Goal: Transaction & Acquisition: Obtain resource

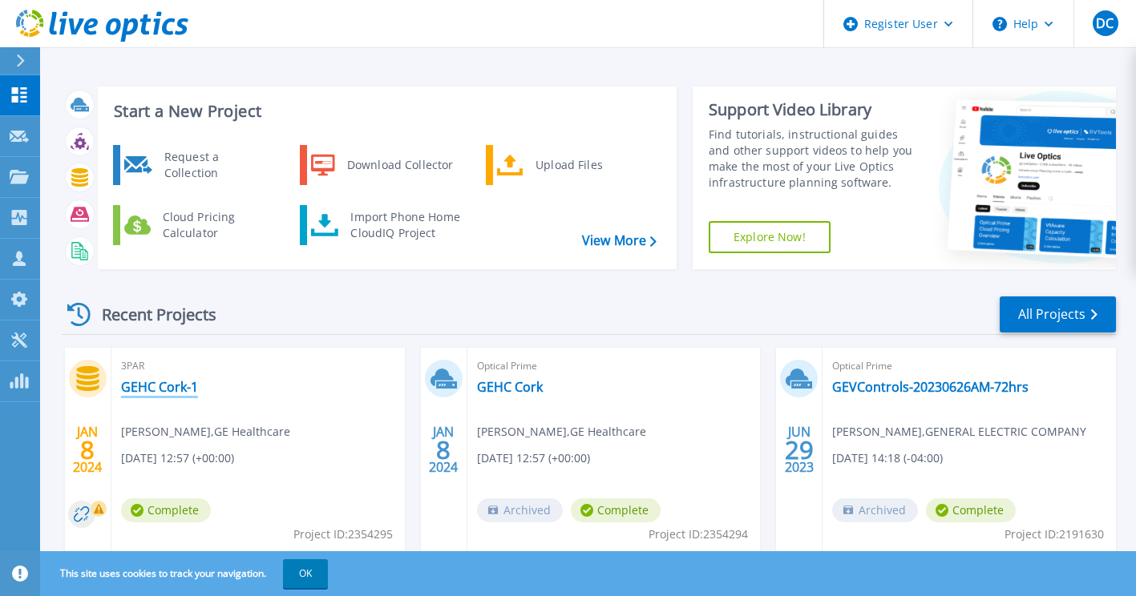
click at [175, 388] on link "GEHC Cork-1" at bounding box center [159, 387] width 77 height 16
click at [159, 385] on link "GEHC Cork-1" at bounding box center [159, 387] width 77 height 16
click at [922, 383] on link "GEVControls-20230626AM-72hrs" at bounding box center [930, 387] width 196 height 16
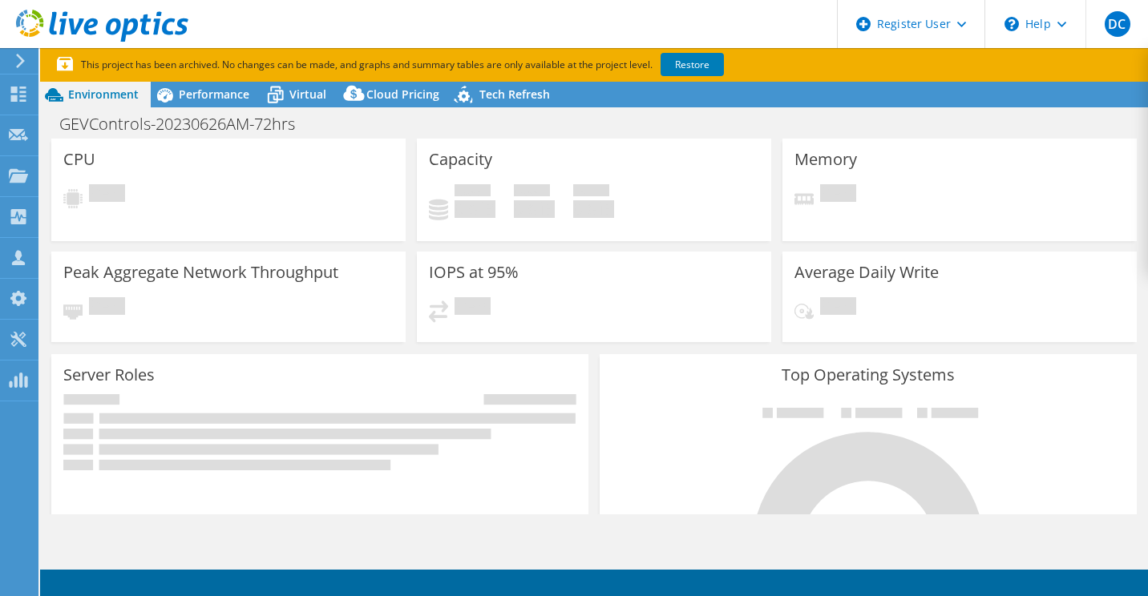
select select "USD"
radio input "true"
radio input "false"
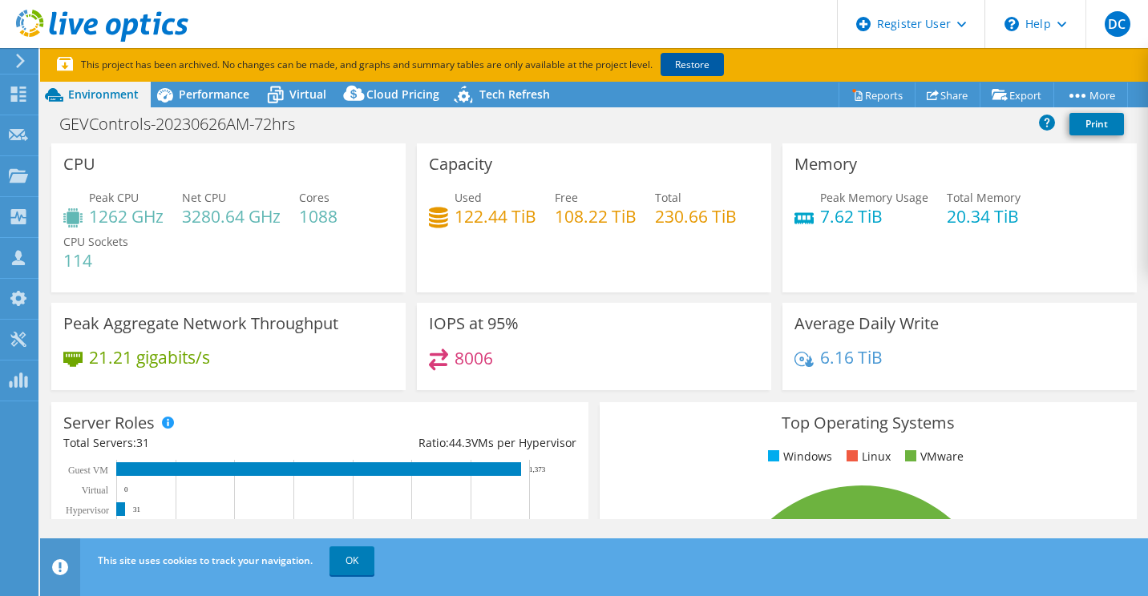
click at [714, 61] on link "Restore" at bounding box center [691, 64] width 63 height 23
click at [224, 89] on span "Performance" at bounding box center [214, 94] width 71 height 15
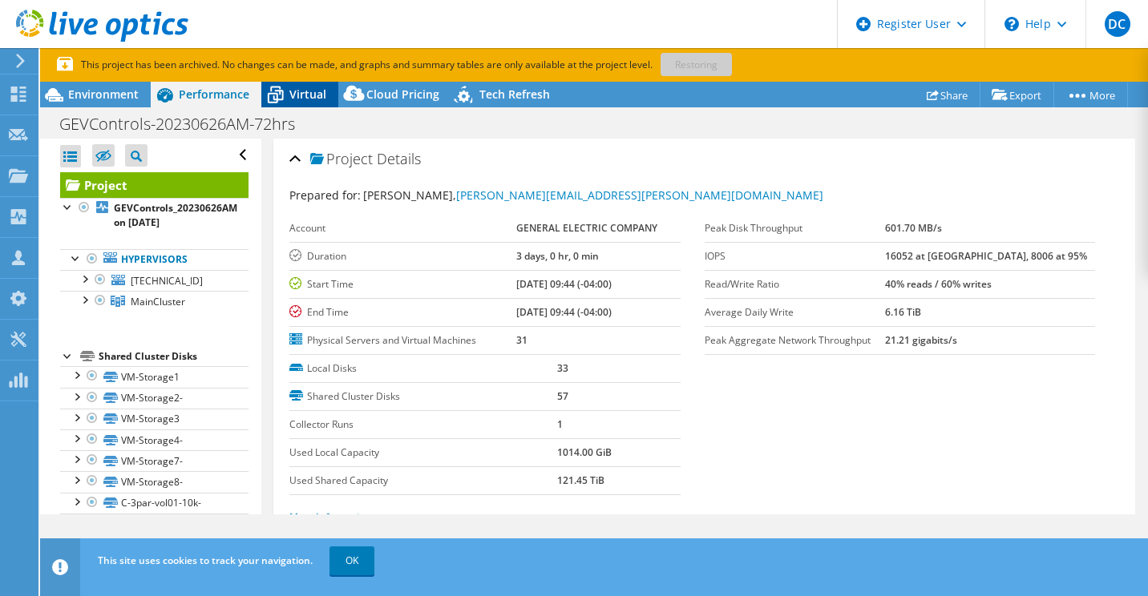
click at [301, 91] on span "Virtual" at bounding box center [307, 94] width 37 height 15
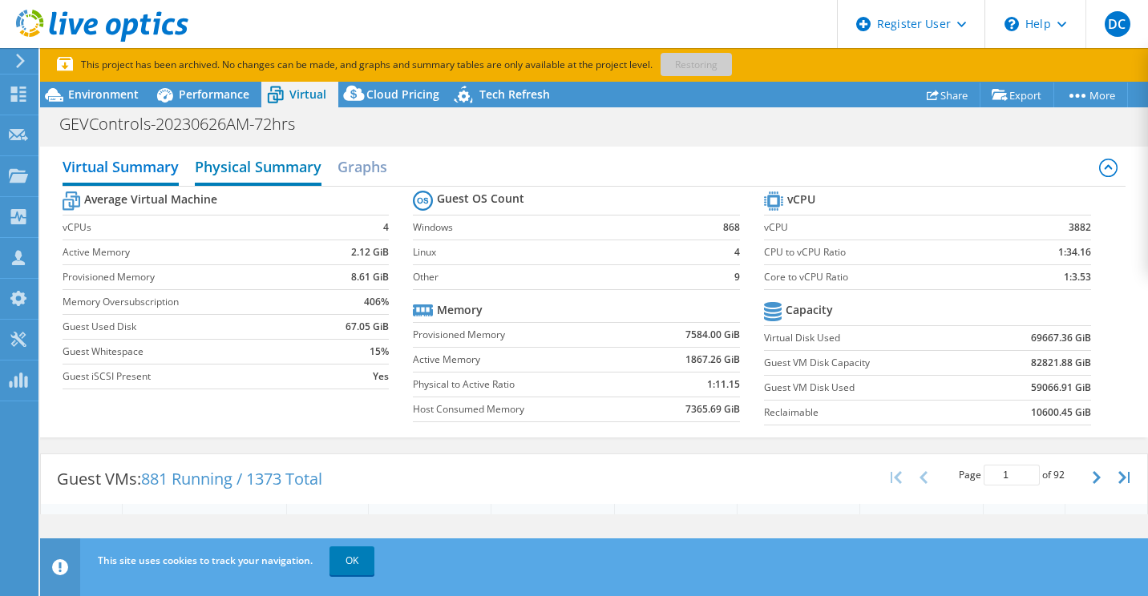
click at [288, 165] on h2 "Physical Summary" at bounding box center [258, 168] width 127 height 35
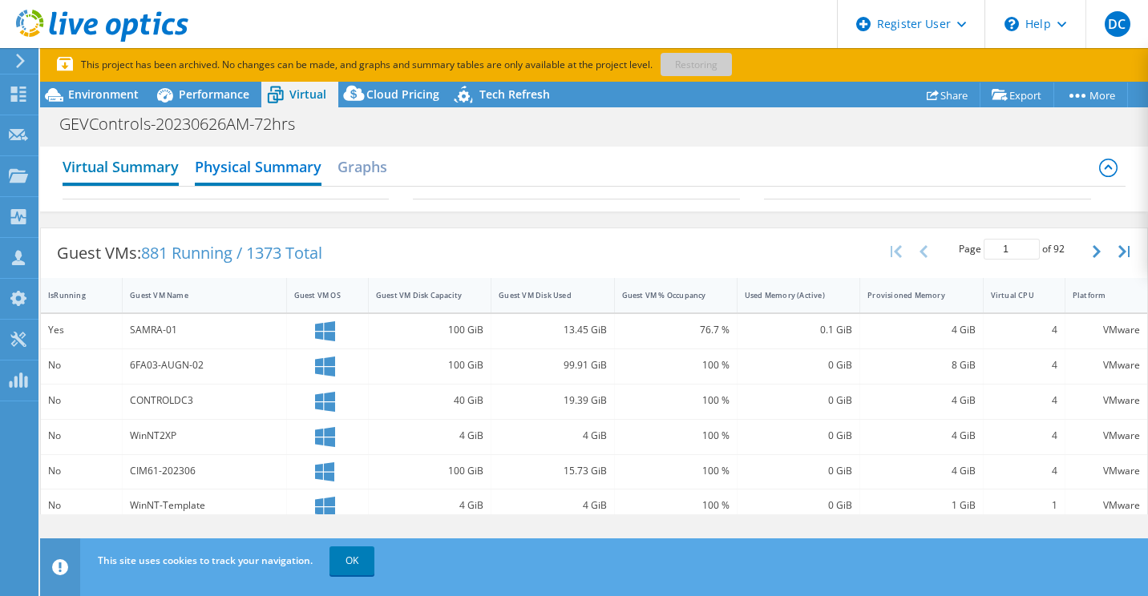
click at [160, 170] on h2 "Virtual Summary" at bounding box center [121, 168] width 116 height 35
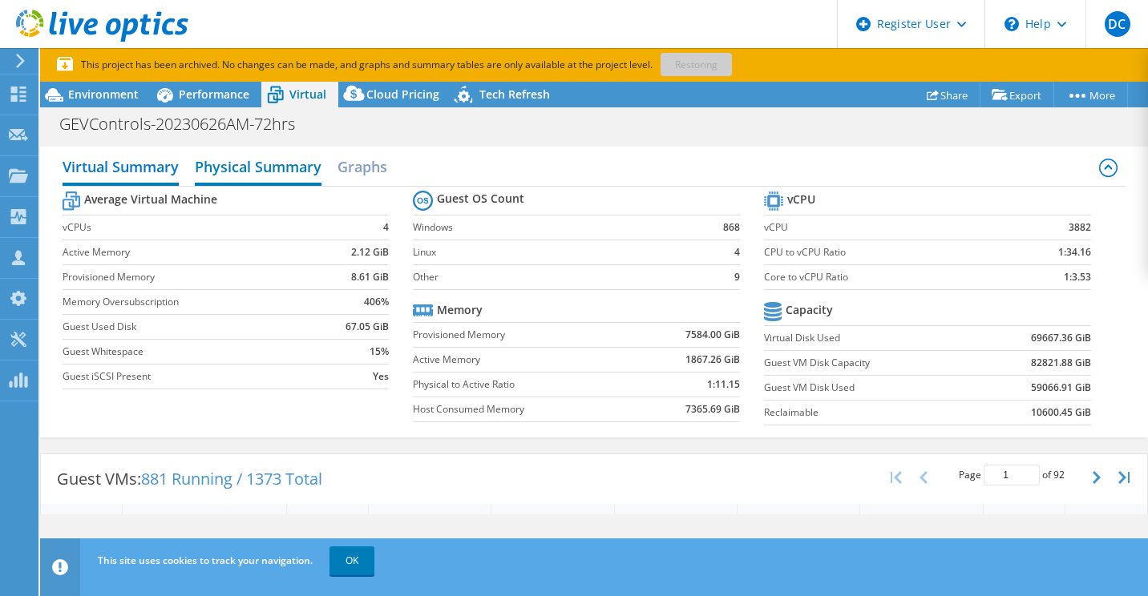
click at [276, 172] on h2 "Physical Summary" at bounding box center [258, 168] width 127 height 35
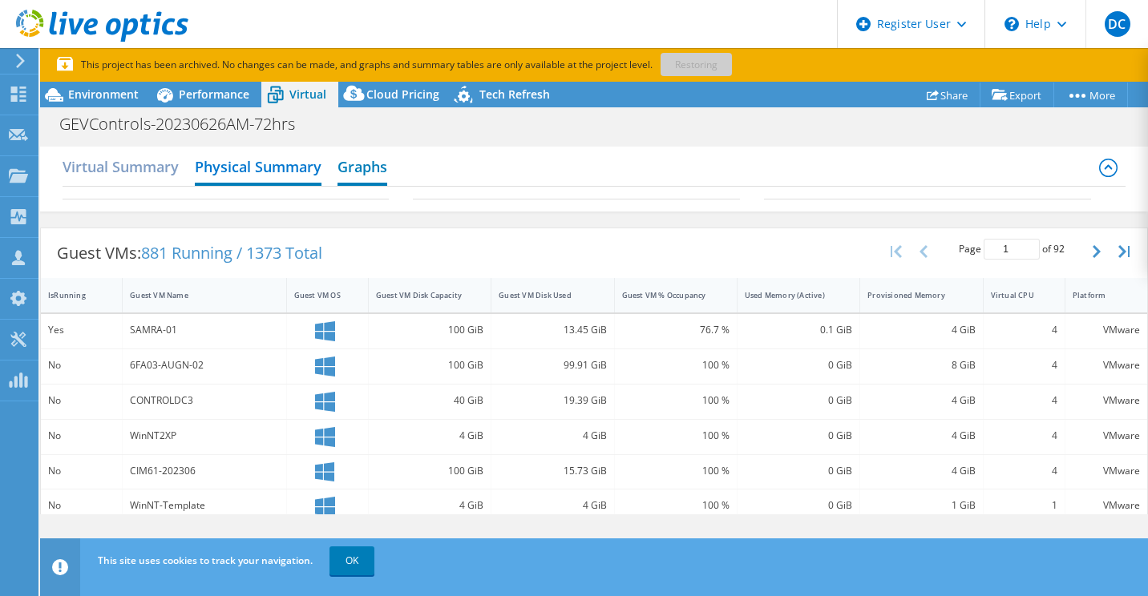
click at [372, 161] on h2 "Graphs" at bounding box center [362, 168] width 50 height 35
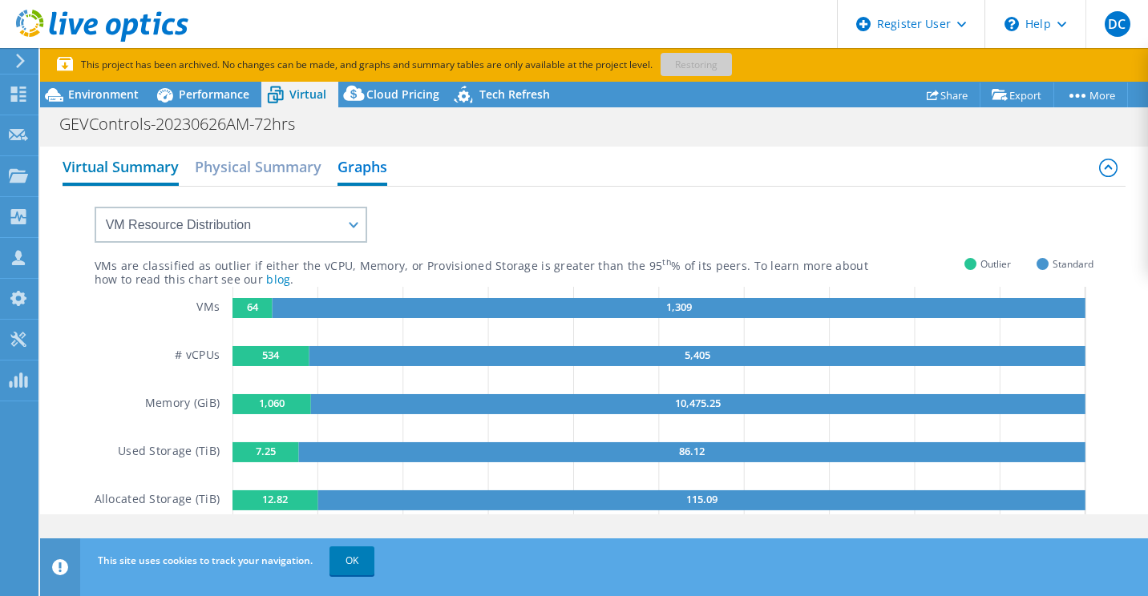
click at [154, 161] on h2 "Virtual Summary" at bounding box center [121, 168] width 116 height 35
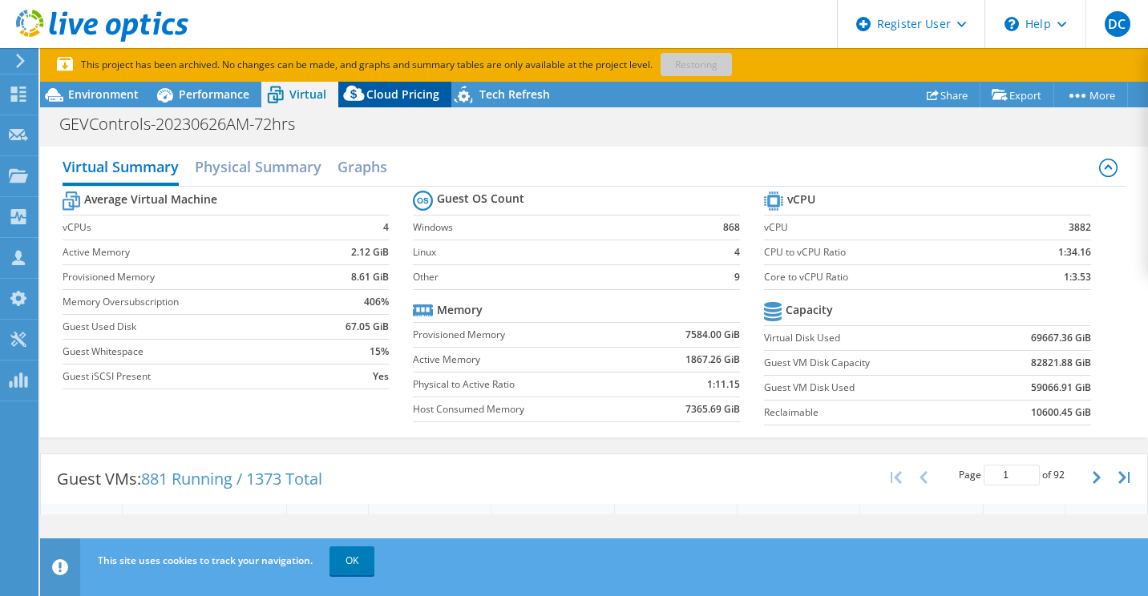
click at [378, 98] on span "Cloud Pricing" at bounding box center [402, 94] width 73 height 15
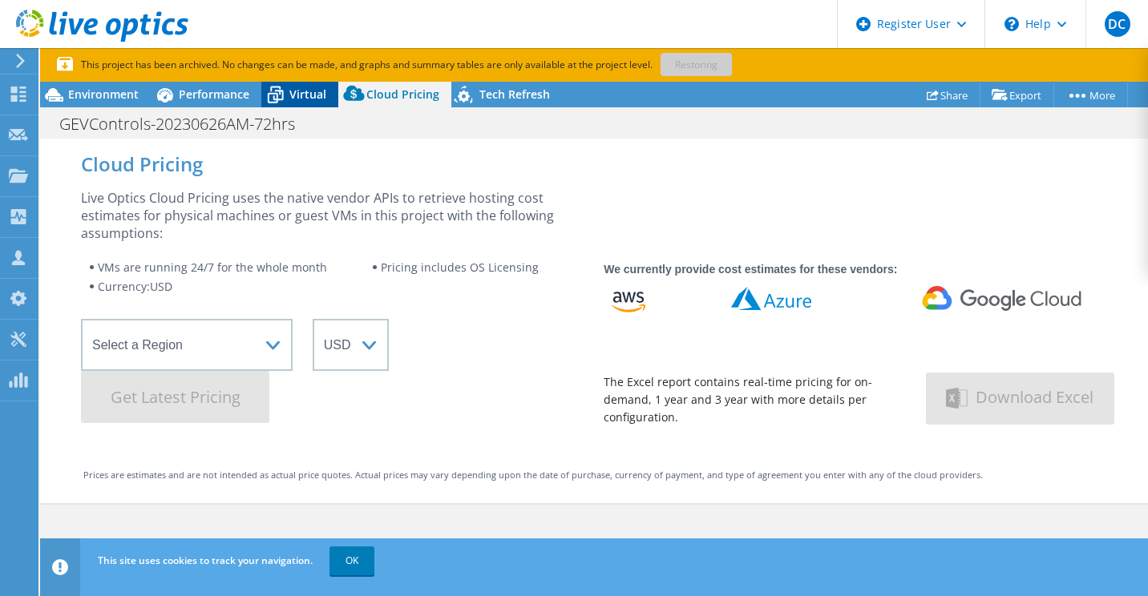
click at [296, 89] on span "Virtual" at bounding box center [307, 94] width 37 height 15
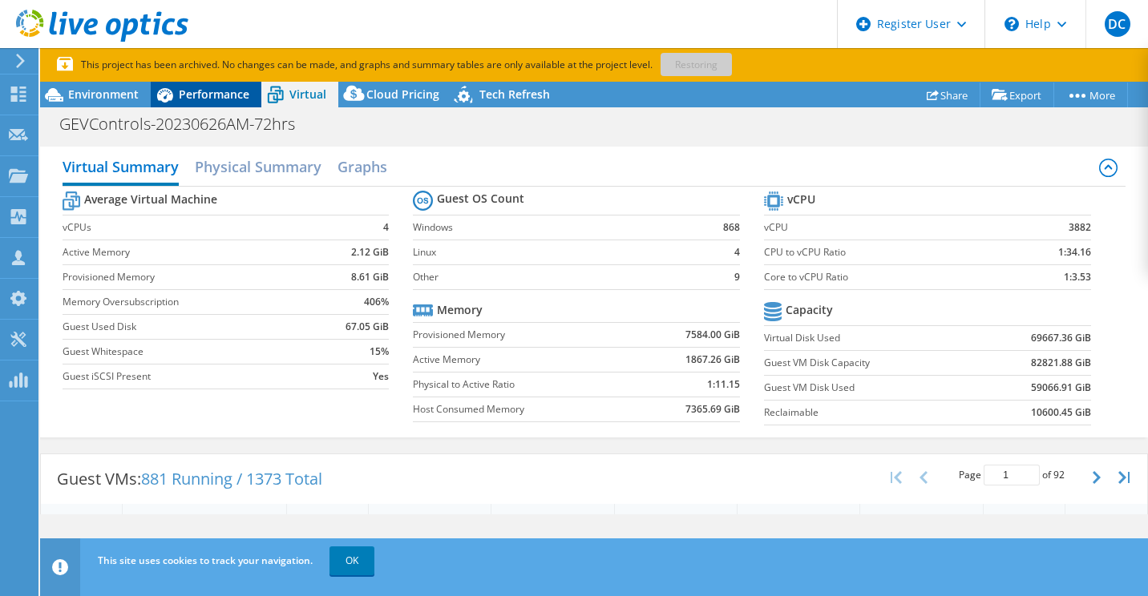
click at [230, 91] on span "Performance" at bounding box center [214, 94] width 71 height 15
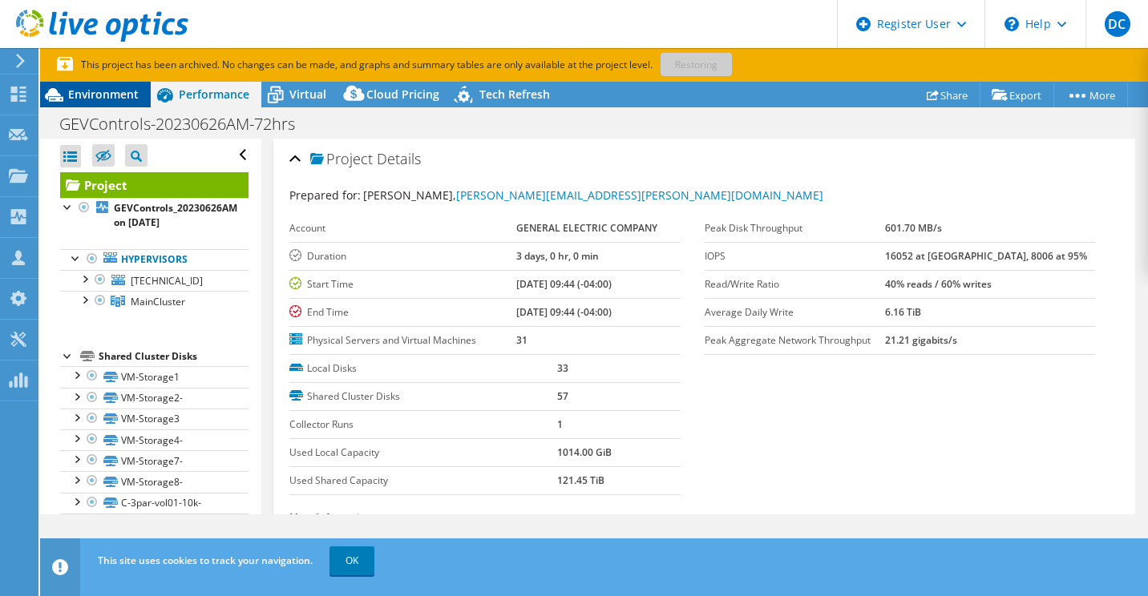
click at [112, 91] on span "Environment" at bounding box center [103, 94] width 71 height 15
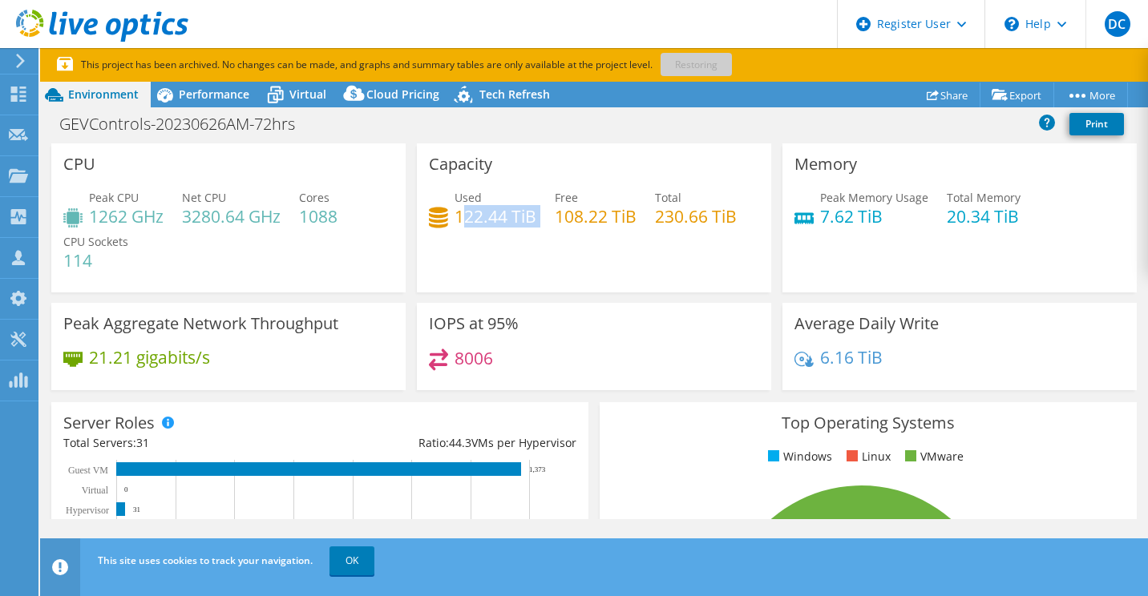
drag, startPoint x: 459, startPoint y: 213, endPoint x: 534, endPoint y: 209, distance: 74.6
click at [534, 209] on div "Used 122.44 TiB Free 108.22 TiB Total 230.66 TiB" at bounding box center [594, 215] width 330 height 52
drag, startPoint x: 534, startPoint y: 209, endPoint x: 634, endPoint y: 210, distance: 100.2
click at [634, 210] on div "Used 122.44 TiB Free 108.22 TiB Total 230.66 TiB" at bounding box center [594, 215] width 330 height 52
drag, startPoint x: 634, startPoint y: 210, endPoint x: 696, endPoint y: 211, distance: 62.5
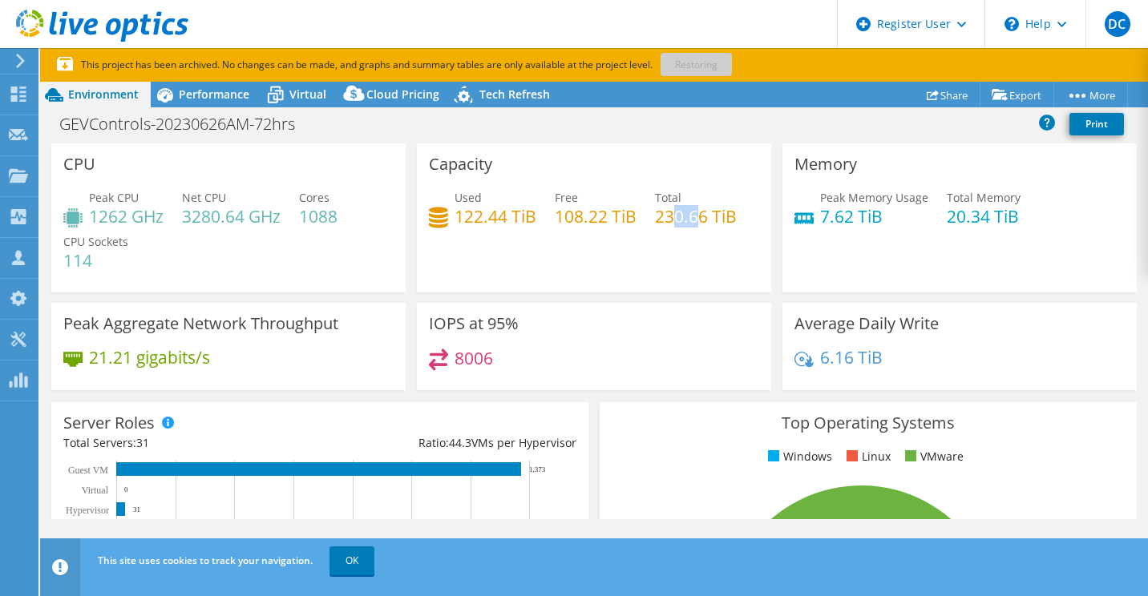
click at [696, 211] on h4 "230.66 TiB" at bounding box center [696, 217] width 82 height 18
drag, startPoint x: 696, startPoint y: 211, endPoint x: 686, endPoint y: 217, distance: 12.2
click at [680, 216] on h4 "230.66 TiB" at bounding box center [696, 217] width 82 height 18
drag, startPoint x: 699, startPoint y: 216, endPoint x: 659, endPoint y: 215, distance: 40.1
click at [659, 215] on h4 "230.66 TiB" at bounding box center [696, 217] width 82 height 18
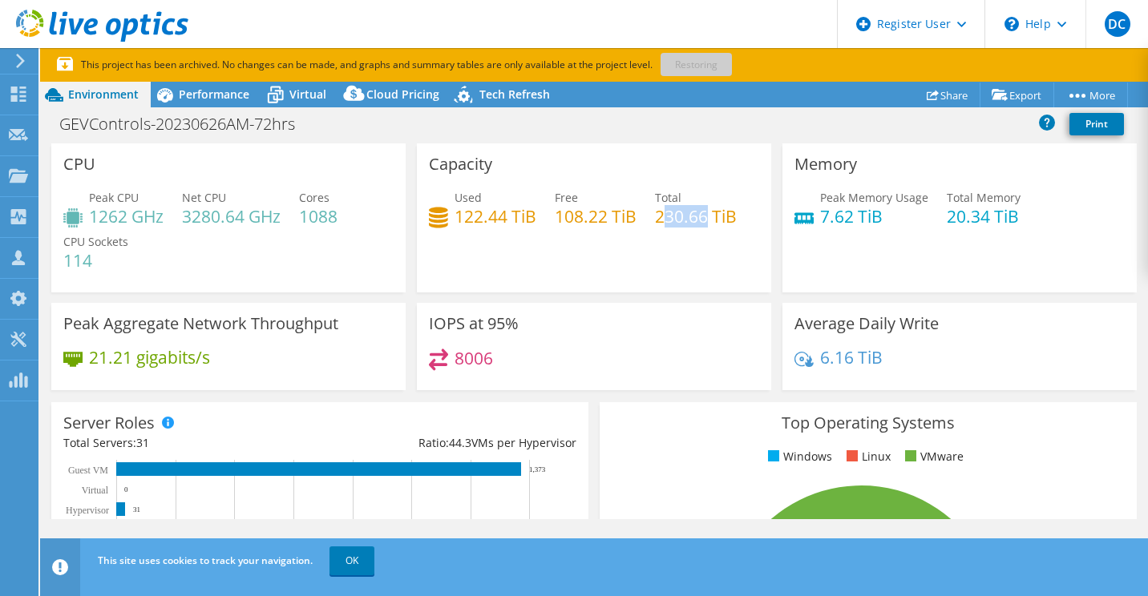
click at [661, 214] on h4 "230.66 TiB" at bounding box center [696, 217] width 82 height 18
click at [313, 95] on span "Virtual" at bounding box center [307, 94] width 37 height 15
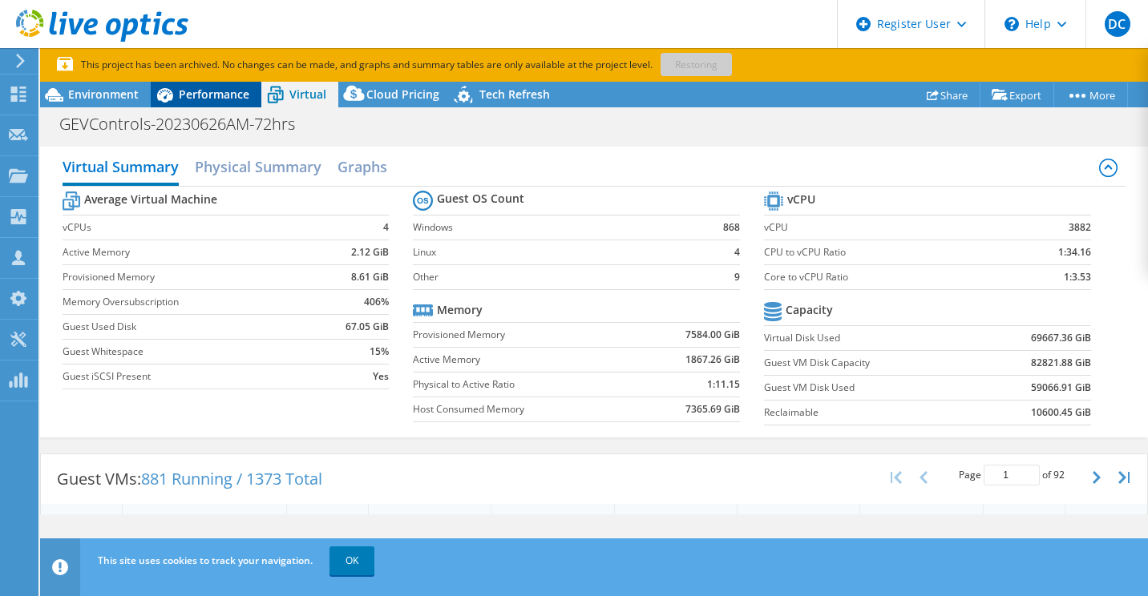
click at [228, 95] on span "Performance" at bounding box center [214, 94] width 71 height 15
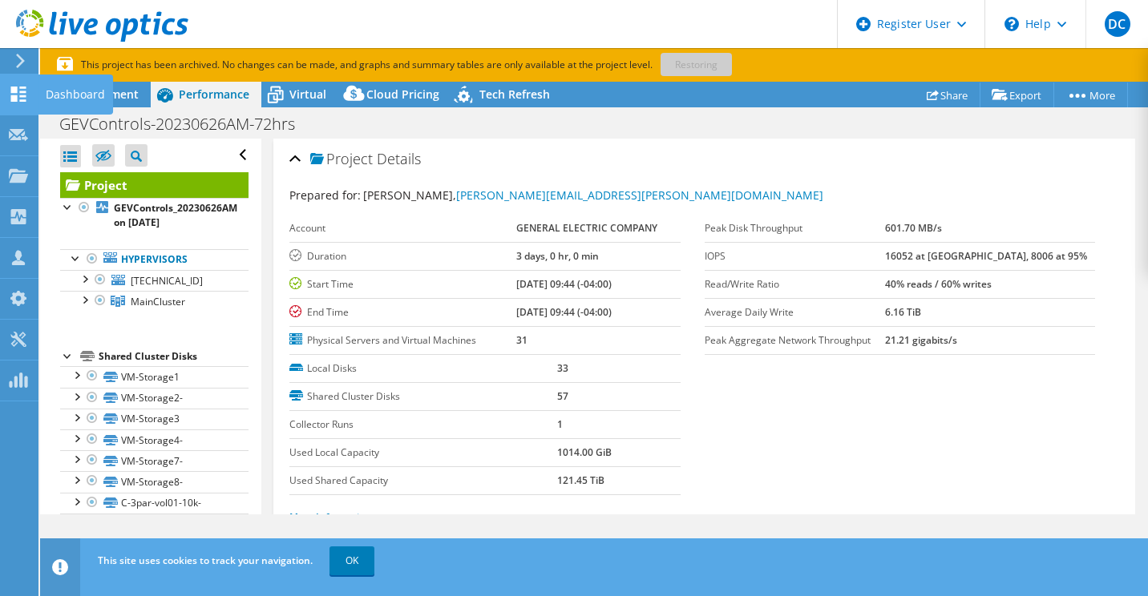
click at [18, 88] on icon at bounding box center [18, 94] width 19 height 15
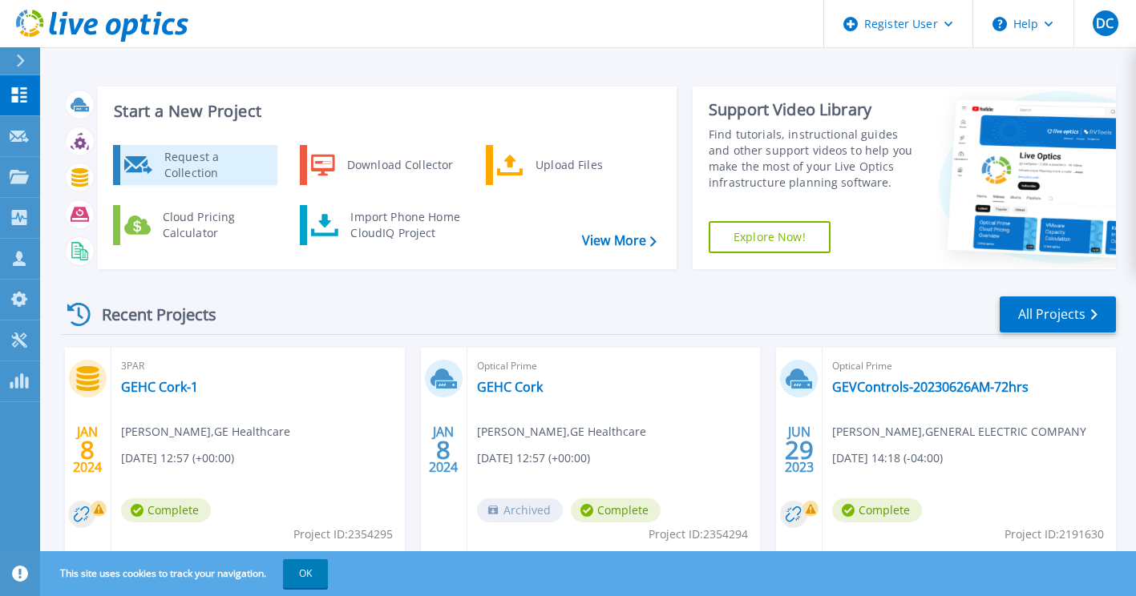
click at [202, 156] on div "Request a Collection" at bounding box center [214, 165] width 117 height 32
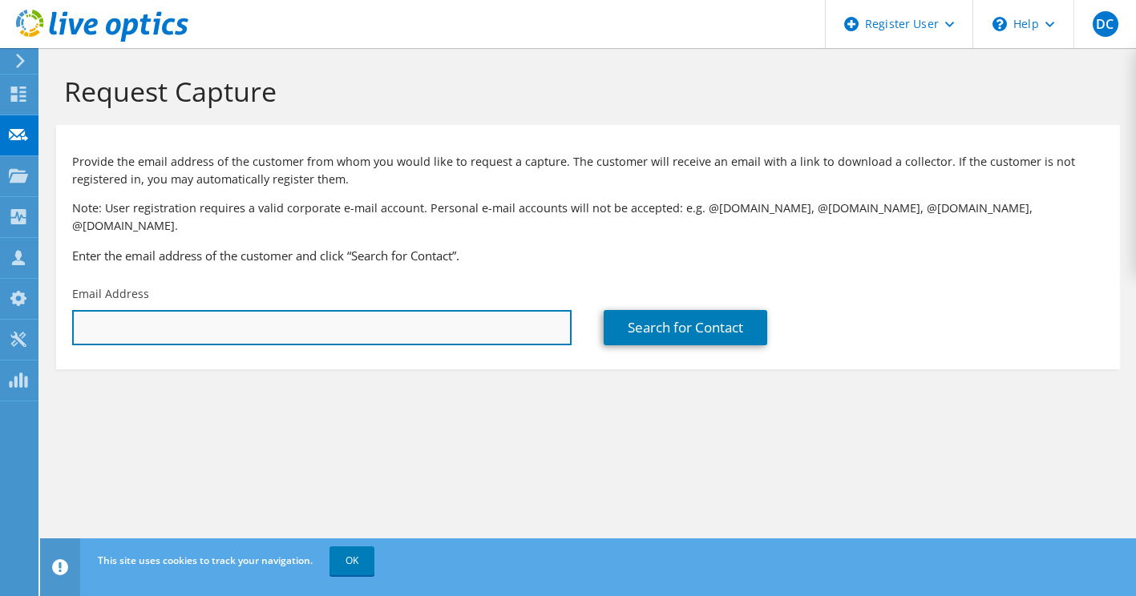
click at [331, 313] on input "text" at bounding box center [321, 327] width 499 height 35
click at [119, 310] on input "text" at bounding box center [321, 327] width 499 height 35
paste input "Vinod.Raghavan@Dell.com"
type input "[EMAIL_ADDRESS][DOMAIN_NAME]"
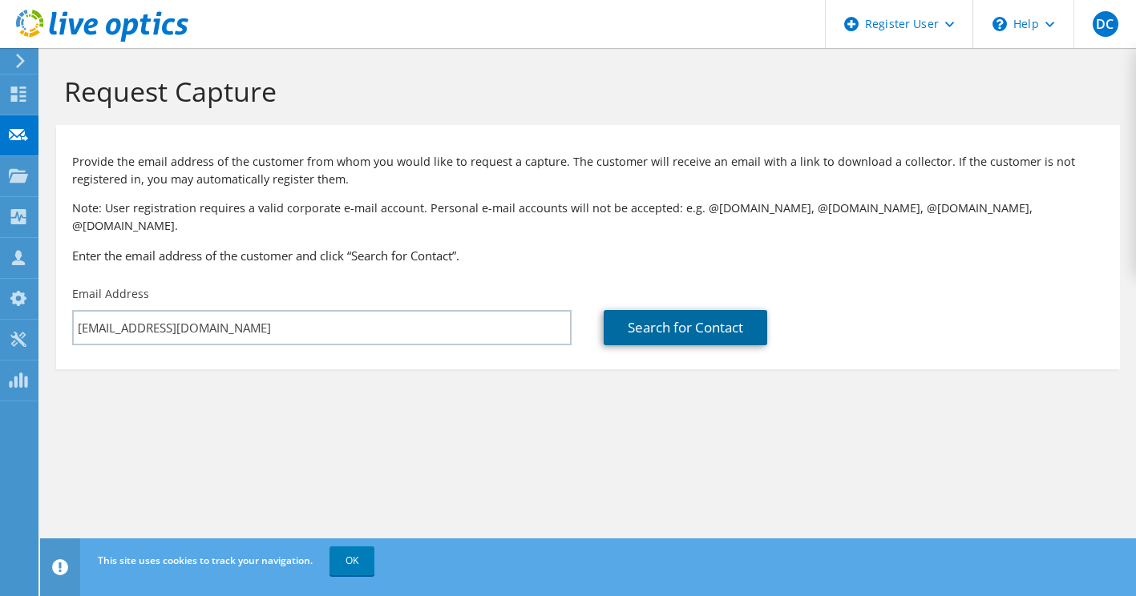
click at [720, 310] on link "Search for Contact" at bounding box center [684, 327] width 163 height 35
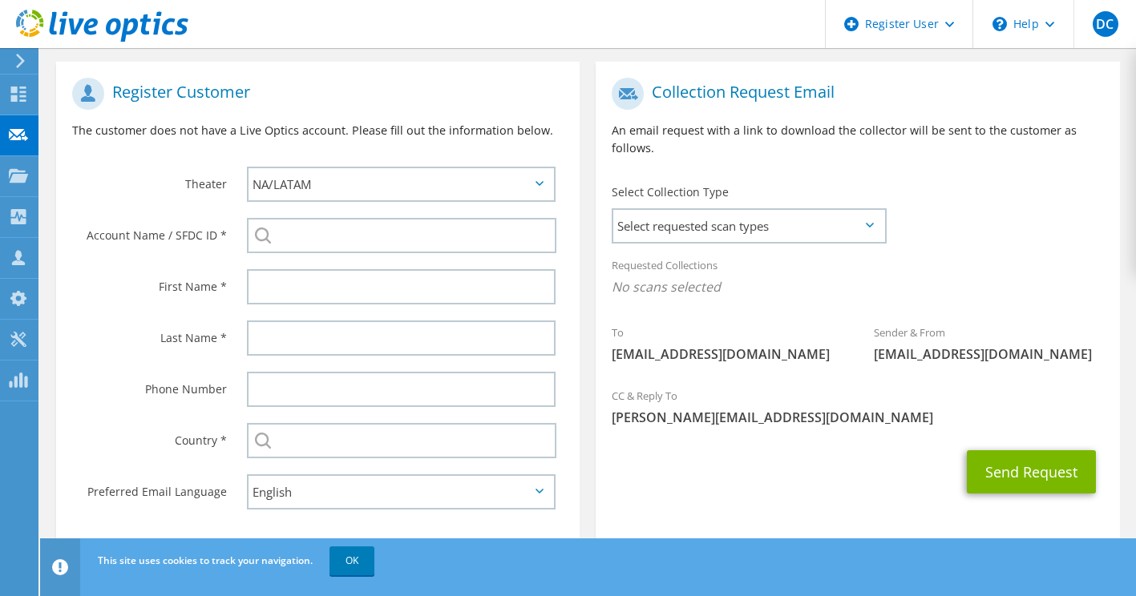
scroll to position [323, 0]
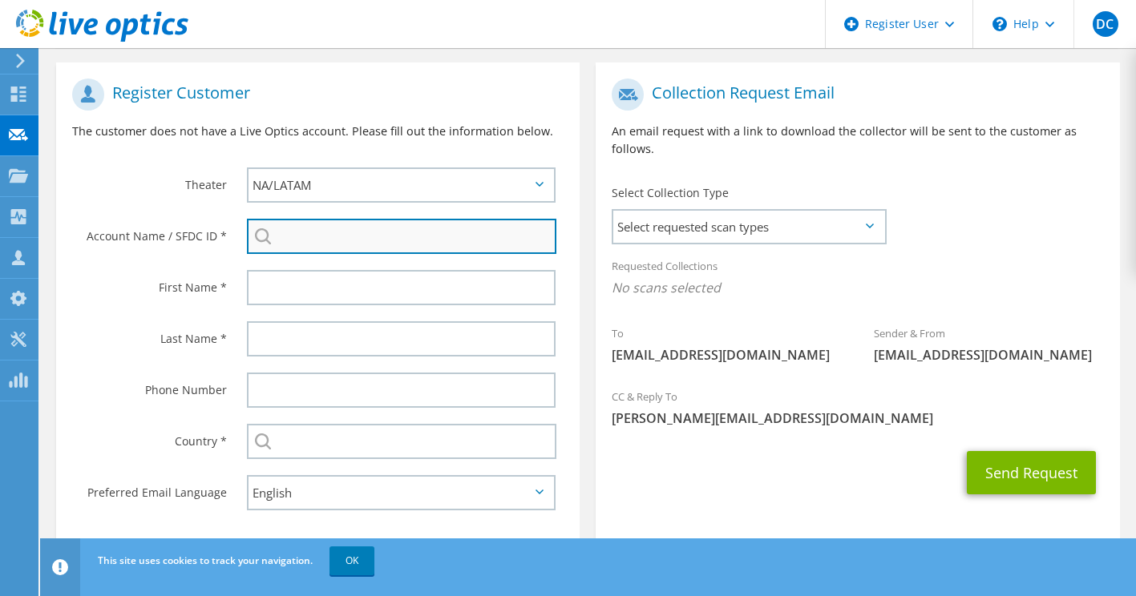
click at [326, 220] on input "search" at bounding box center [402, 236] width 310 height 35
paste input "597546289"
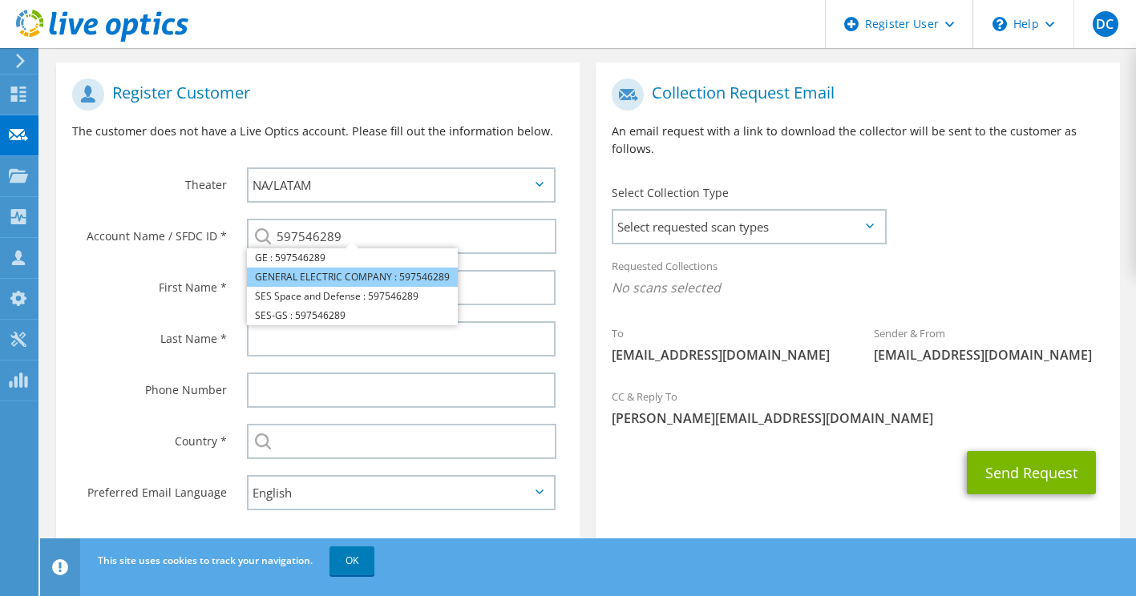
click at [314, 268] on li "GENERAL ELECTRIC COMPANY : 597546289" at bounding box center [352, 277] width 211 height 19
type input "GENERAL ELECTRIC COMPANY : 597546289"
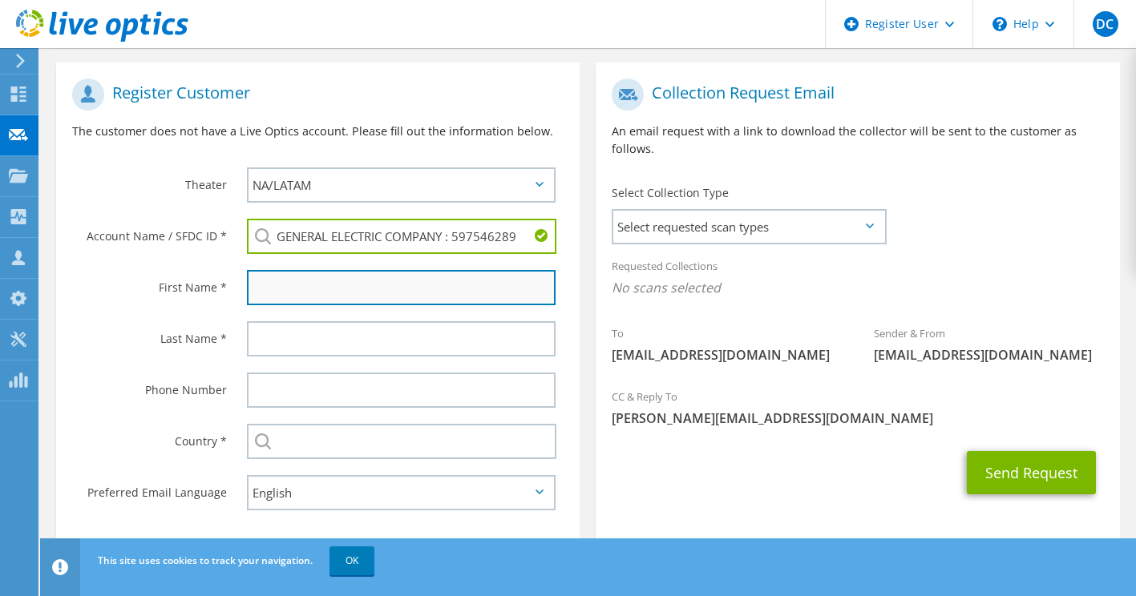
click at [309, 275] on input "text" at bounding box center [401, 287] width 309 height 35
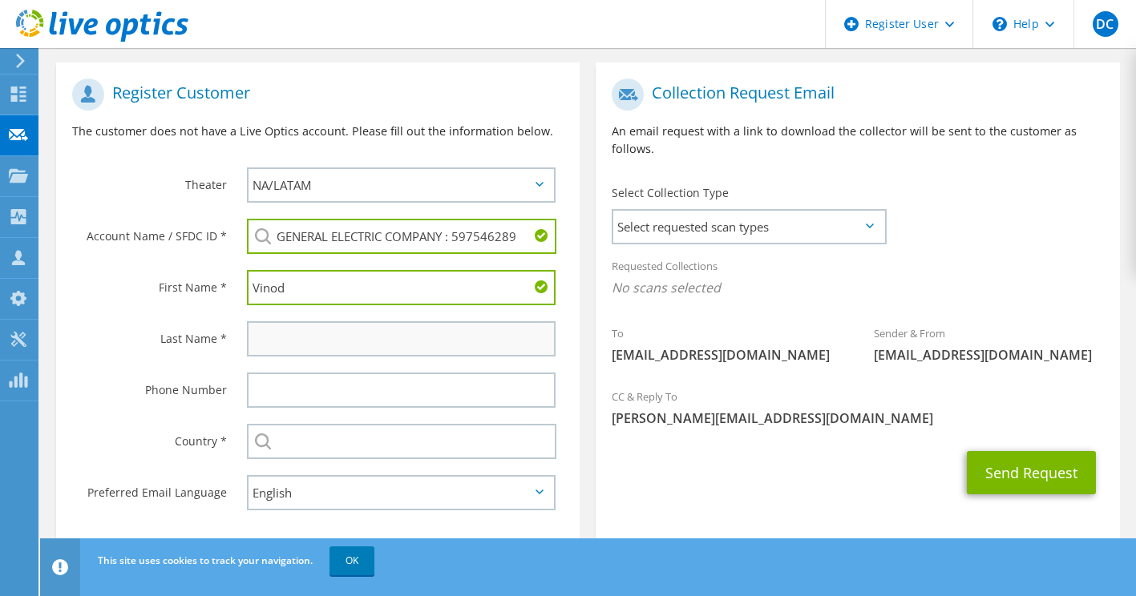
type input "Vinod"
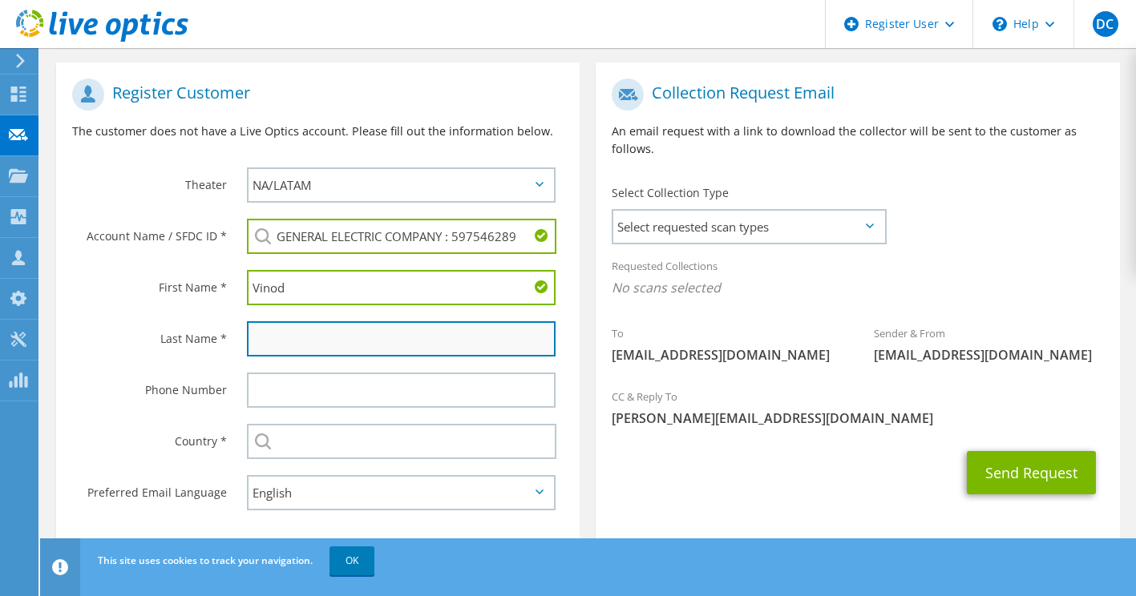
drag, startPoint x: 336, startPoint y: 320, endPoint x: 377, endPoint y: 313, distance: 41.5
click at [336, 321] on input "text" at bounding box center [401, 338] width 309 height 35
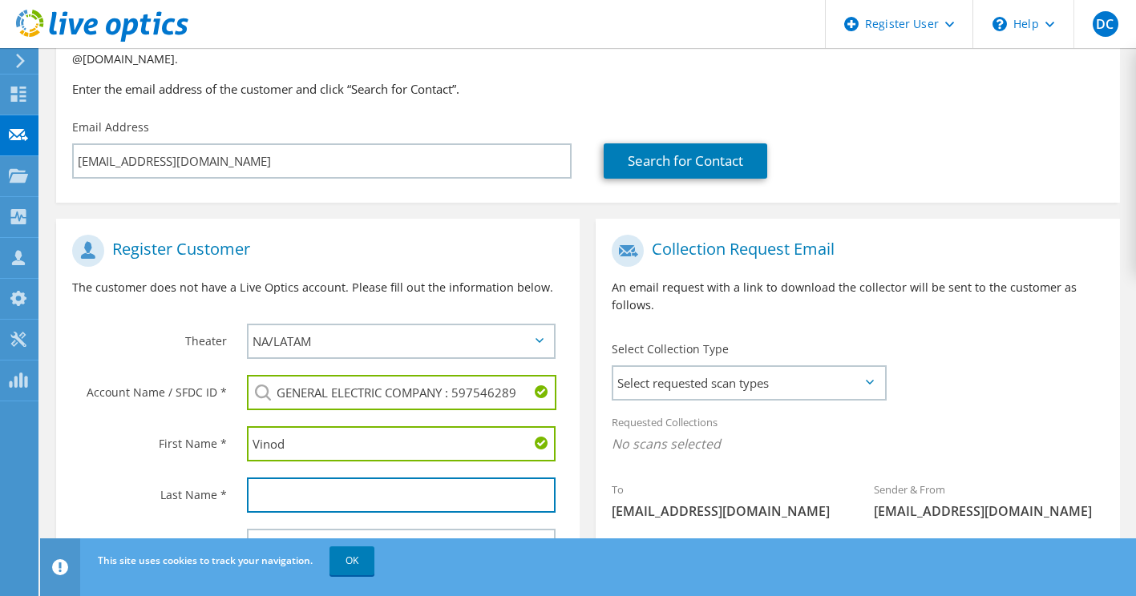
scroll to position [291, 0]
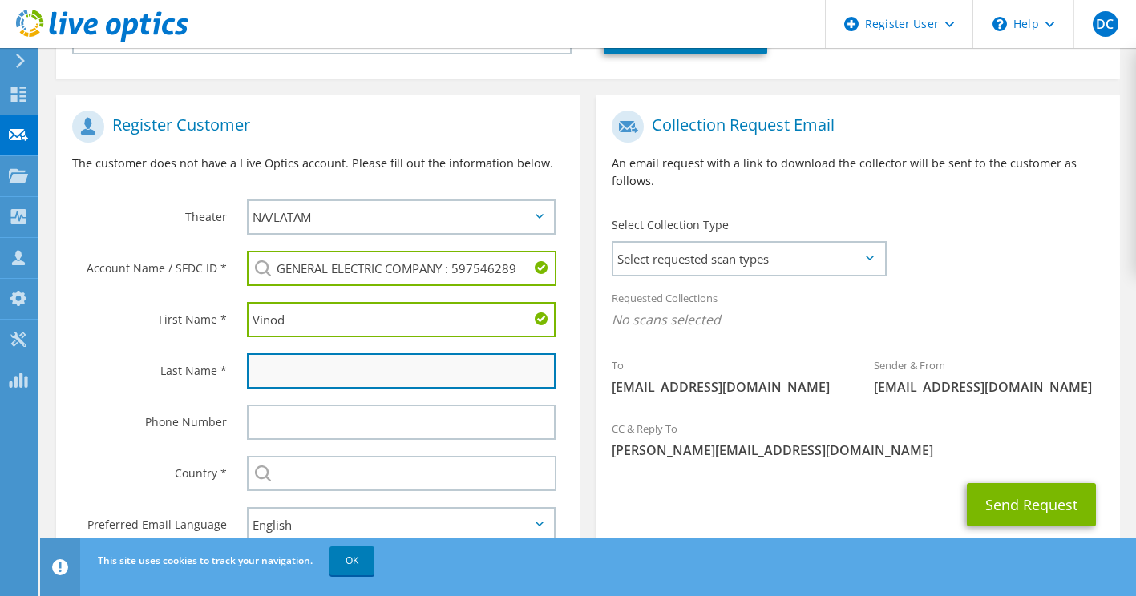
click at [292, 353] on input "text" at bounding box center [401, 370] width 309 height 35
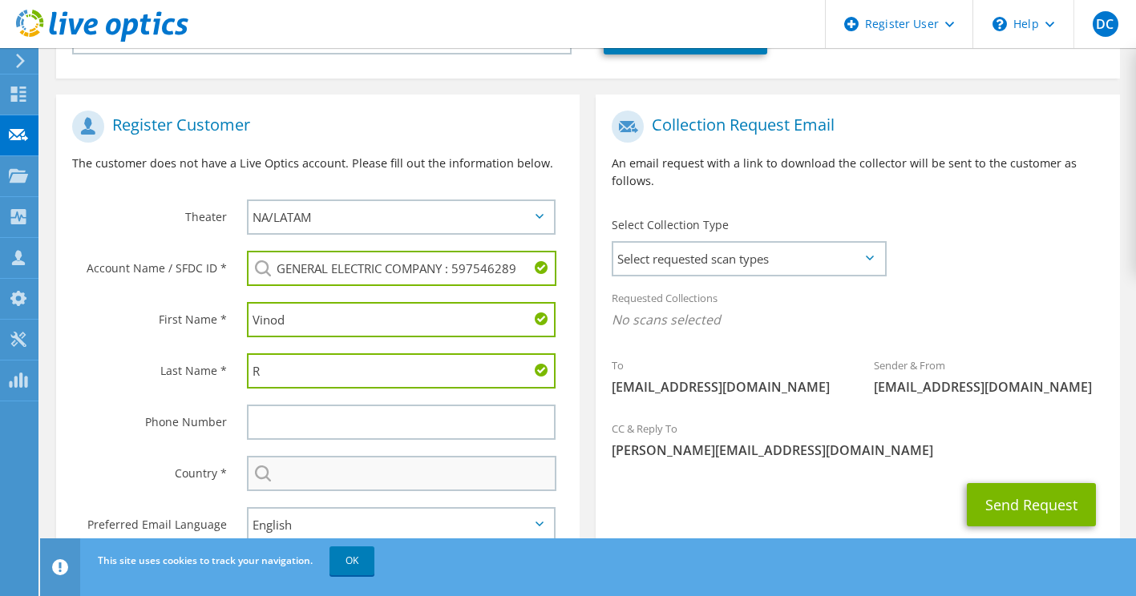
type input "R"
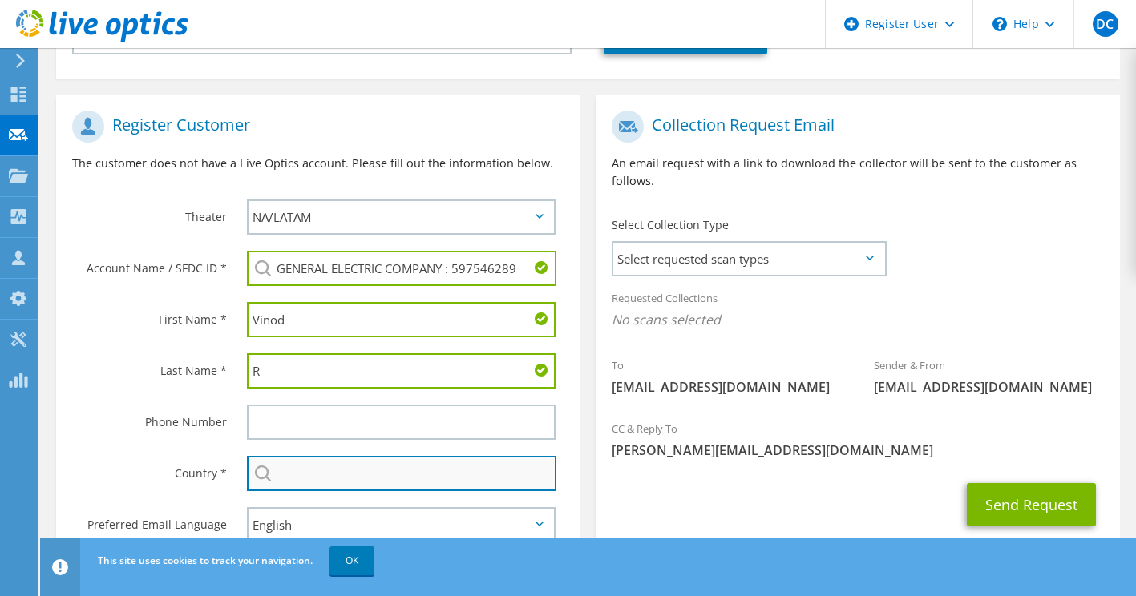
click at [324, 456] on input "text" at bounding box center [402, 473] width 310 height 35
type input "[GEOGRAPHIC_DATA]"
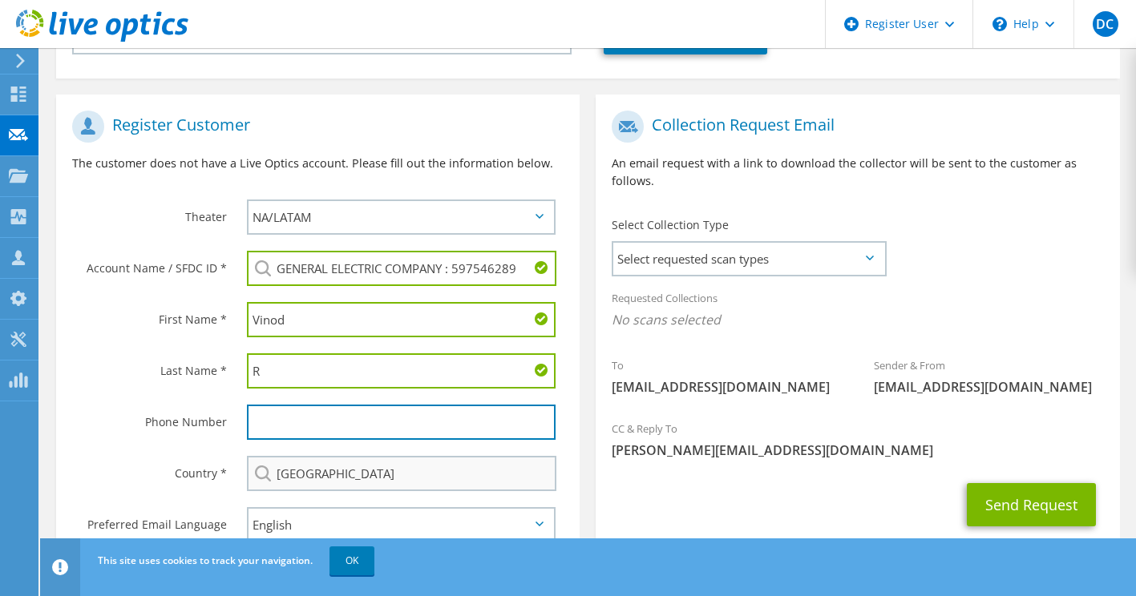
type input "5857497111"
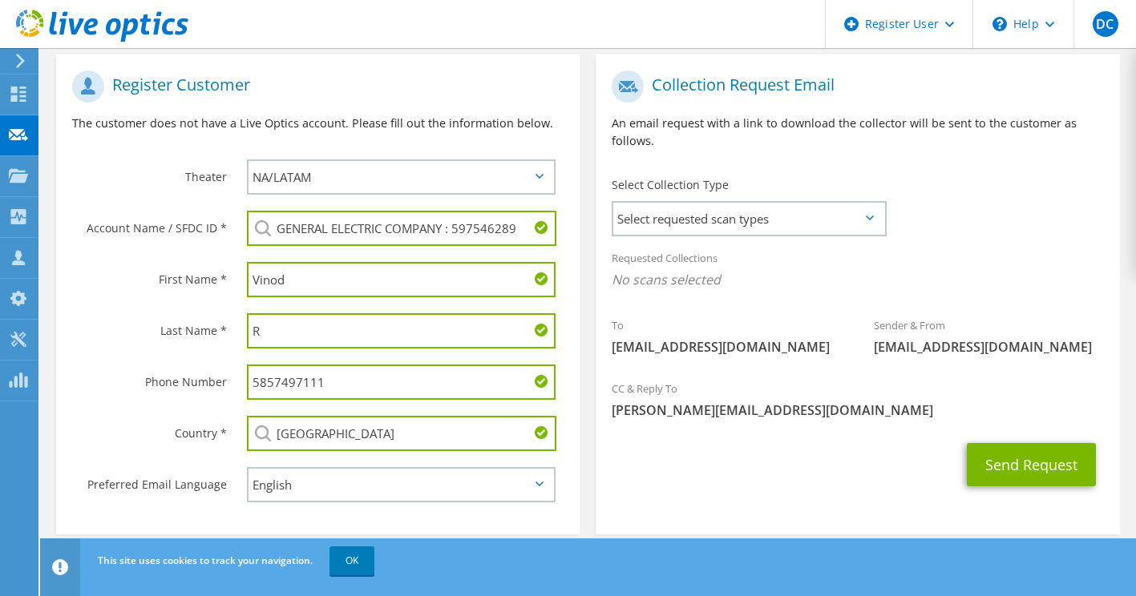
scroll to position [335, 0]
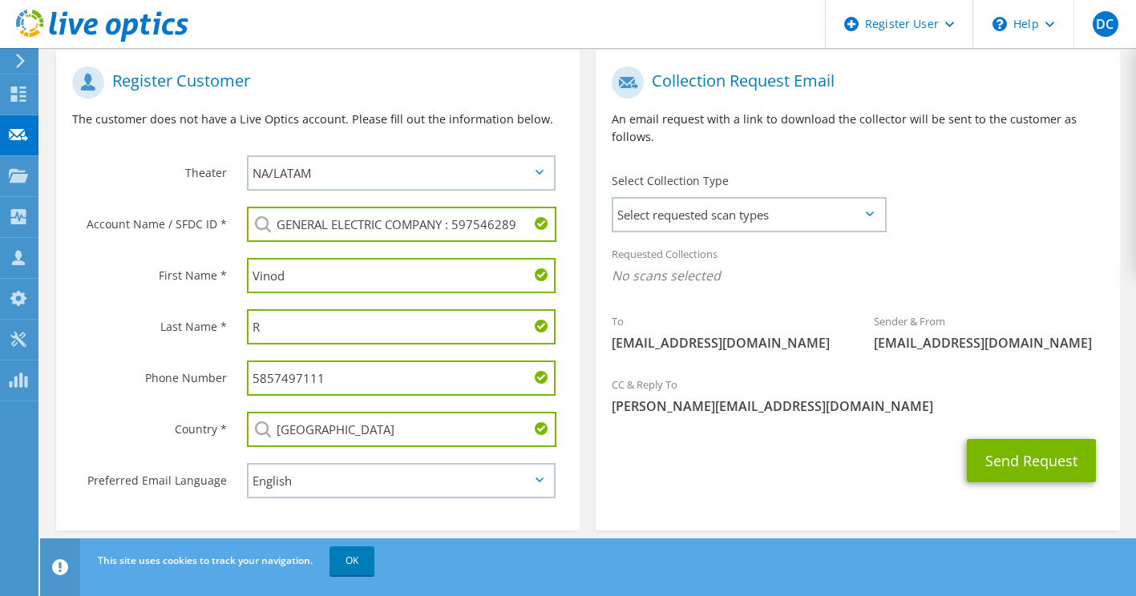
drag, startPoint x: 352, startPoint y: 560, endPoint x: 385, endPoint y: 563, distance: 32.9
click at [352, 560] on link "OK" at bounding box center [351, 561] width 45 height 29
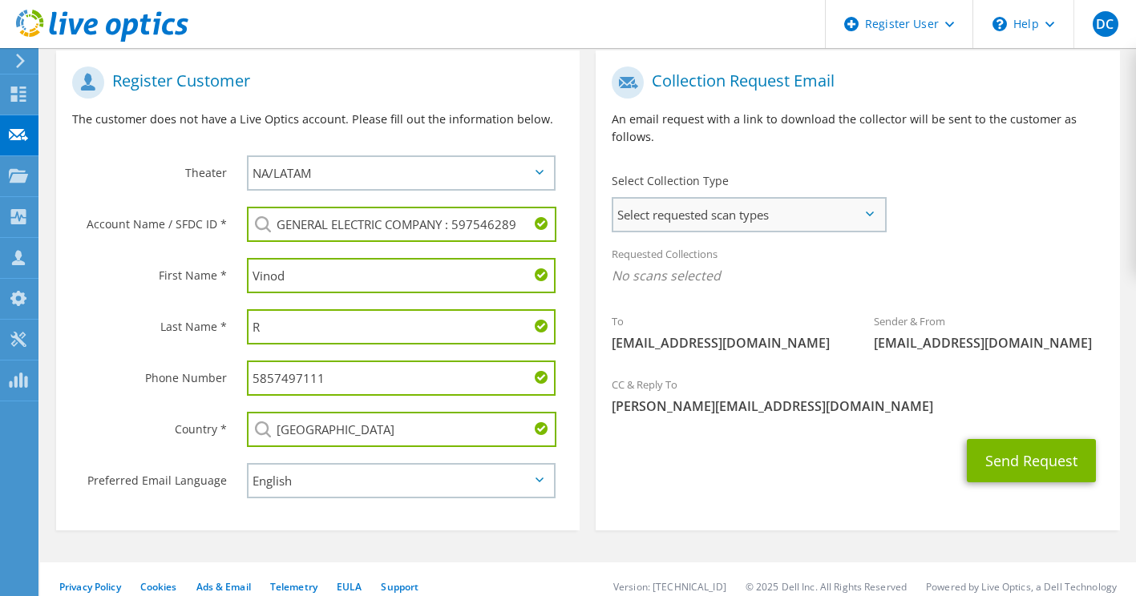
click at [781, 199] on span "Select requested scan types" at bounding box center [748, 215] width 271 height 32
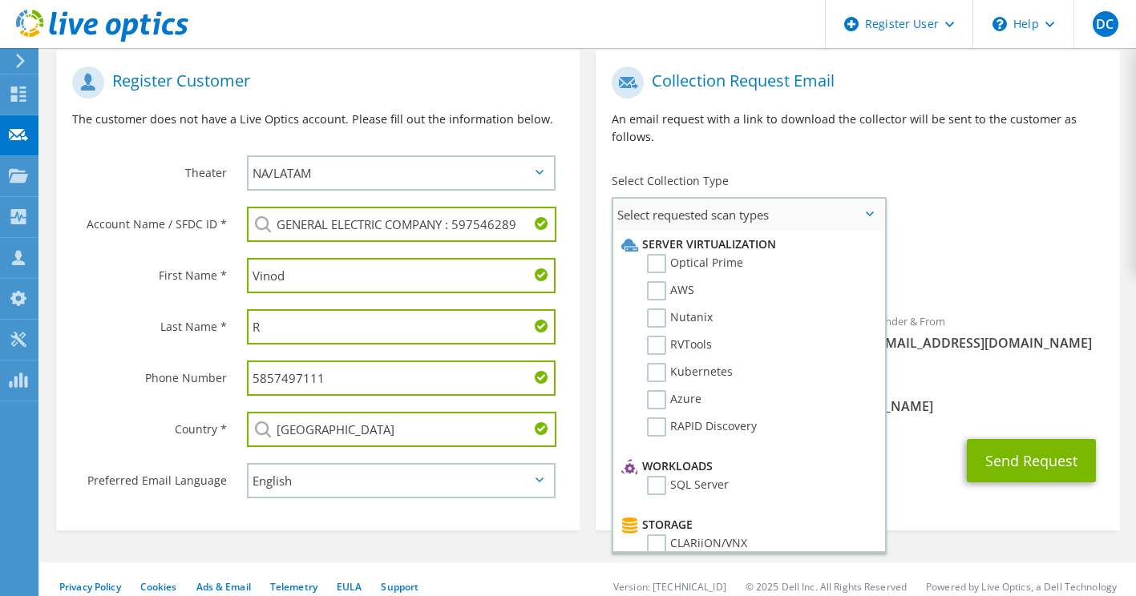
click at [781, 199] on span "Select requested scan types" at bounding box center [748, 215] width 271 height 32
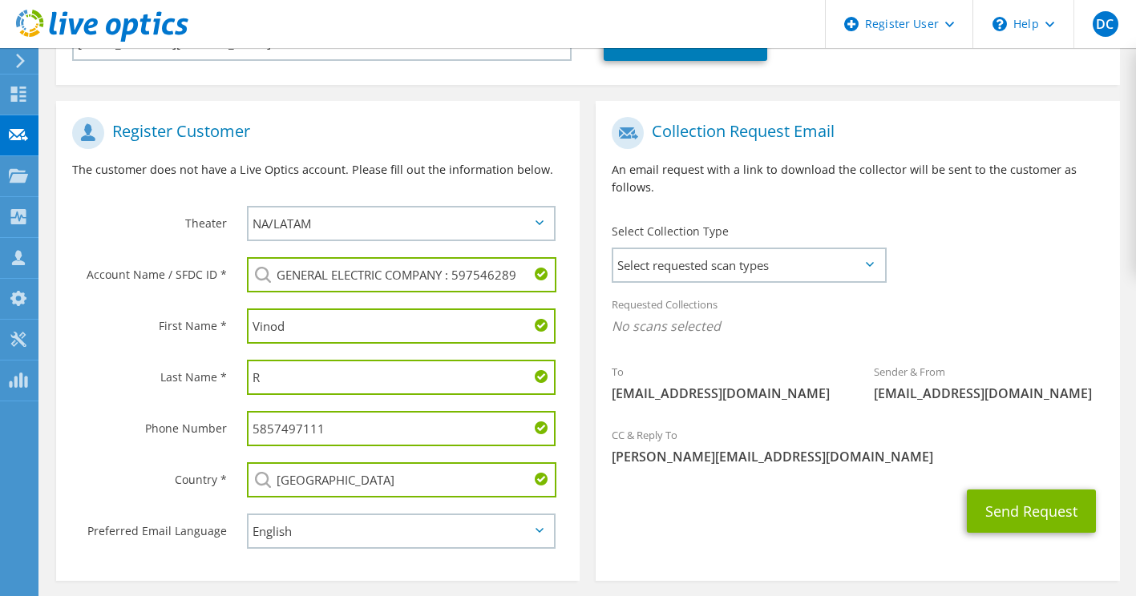
scroll to position [288, 0]
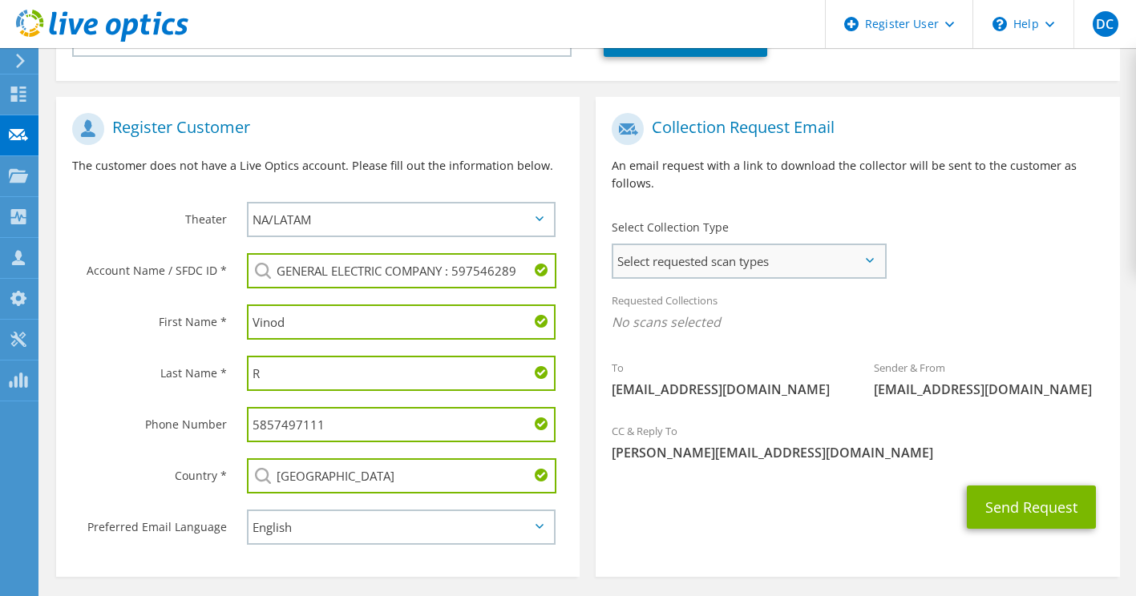
click at [802, 245] on span "Select requested scan types" at bounding box center [748, 261] width 271 height 32
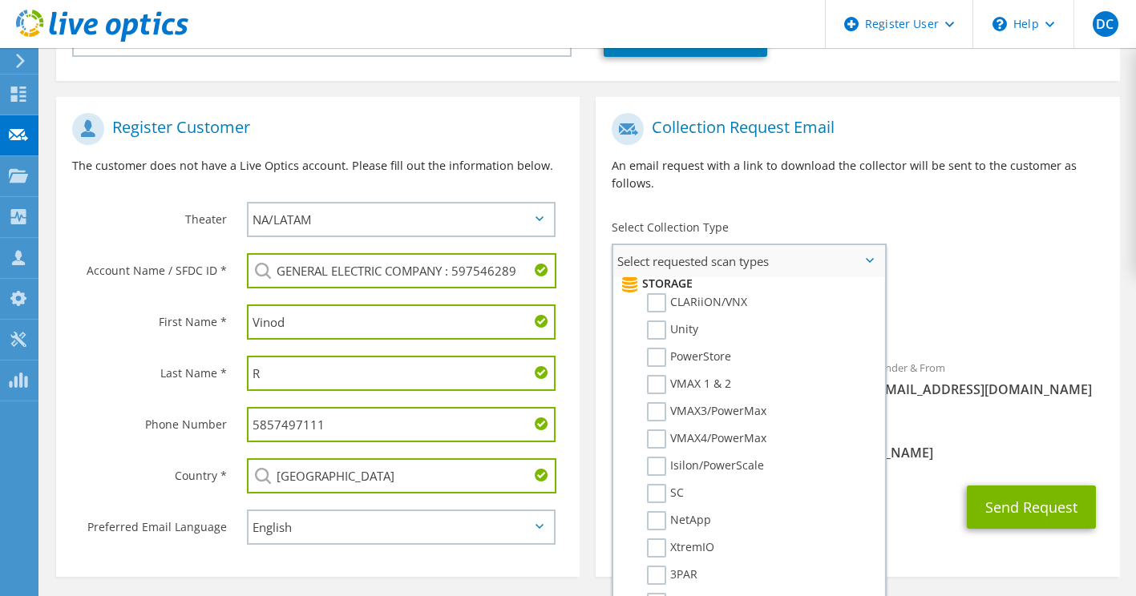
scroll to position [304, 0]
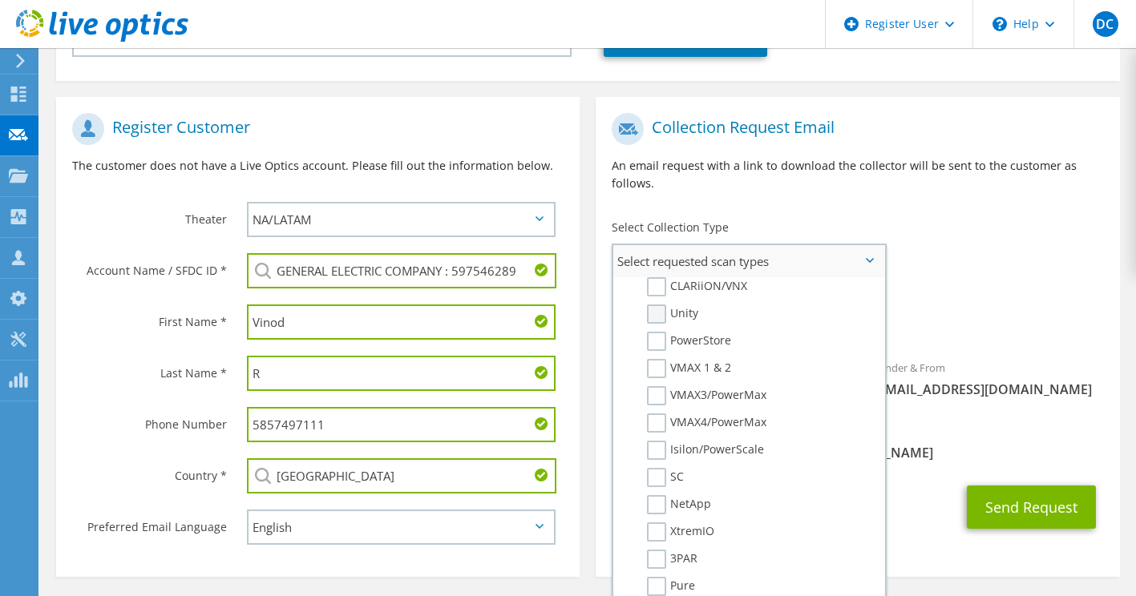
click at [660, 305] on label "Unity" at bounding box center [672, 314] width 51 height 19
click at [0, 0] on input "Unity" at bounding box center [0, 0] width 0 height 0
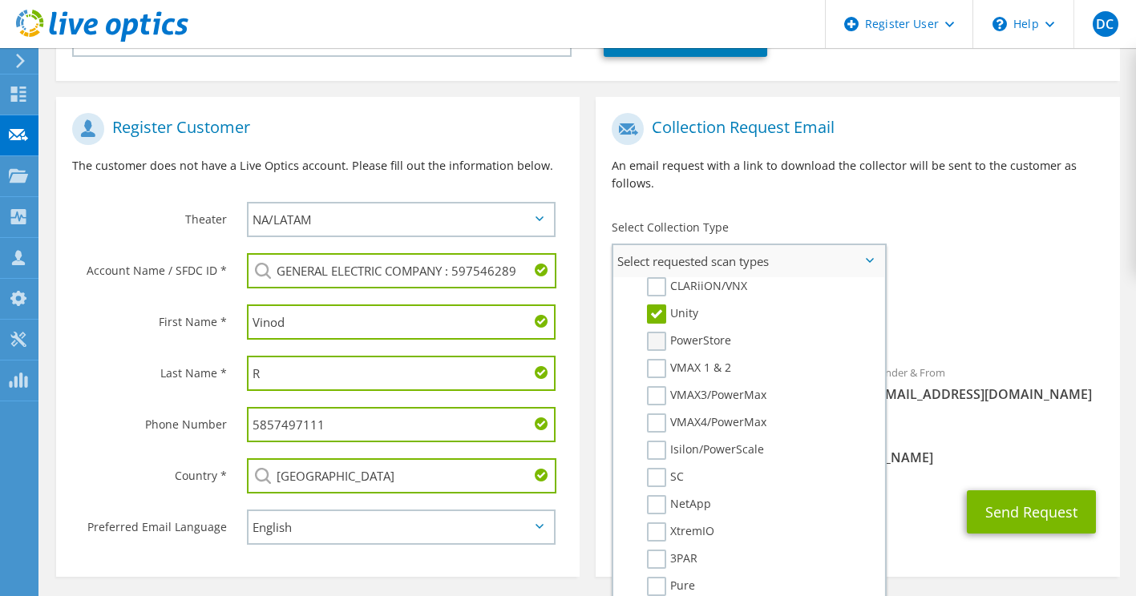
click at [655, 332] on label "PowerStore" at bounding box center [689, 341] width 84 height 19
click at [0, 0] on input "PowerStore" at bounding box center [0, 0] width 0 height 0
click at [660, 414] on label "VMAX4/PowerMax" at bounding box center [706, 423] width 119 height 19
click at [0, 0] on input "VMAX4/PowerMax" at bounding box center [0, 0] width 0 height 0
click at [658, 441] on label "Isilon/PowerScale" at bounding box center [705, 450] width 117 height 19
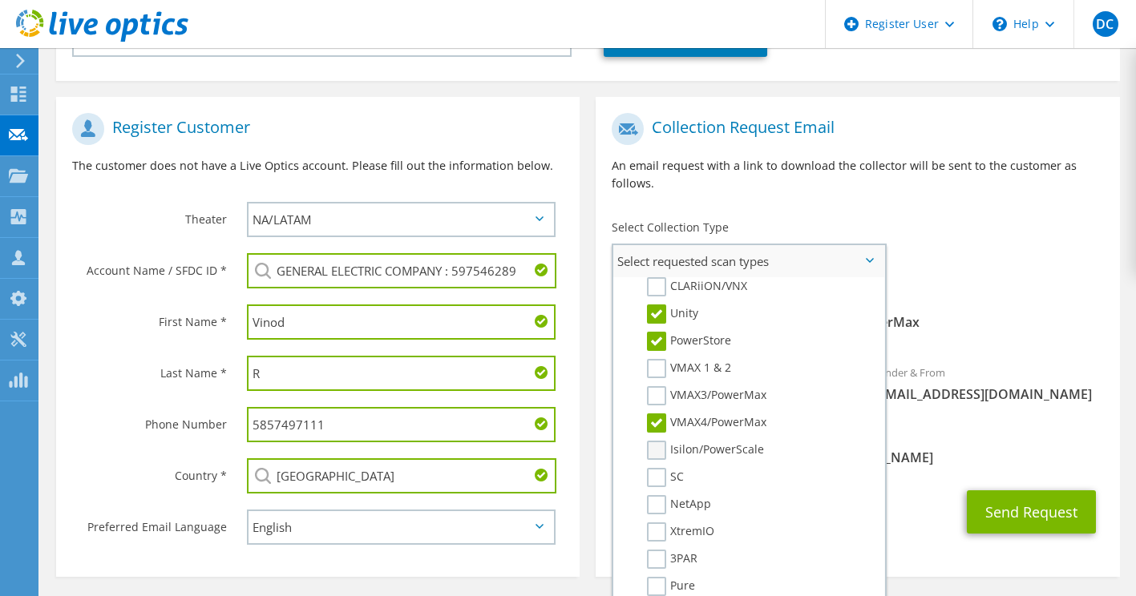
click at [0, 0] on input "Isilon/PowerScale" at bounding box center [0, 0] width 0 height 0
click at [654, 495] on label "NetApp" at bounding box center [679, 504] width 64 height 19
click at [0, 0] on input "NetApp" at bounding box center [0, 0] width 0 height 0
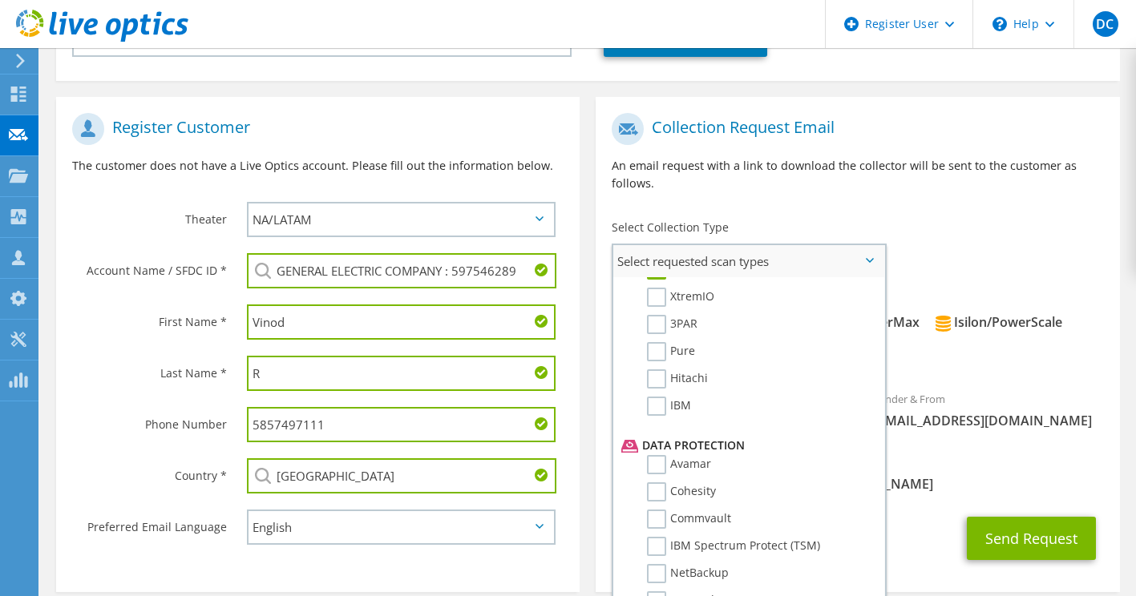
scroll to position [590, 0]
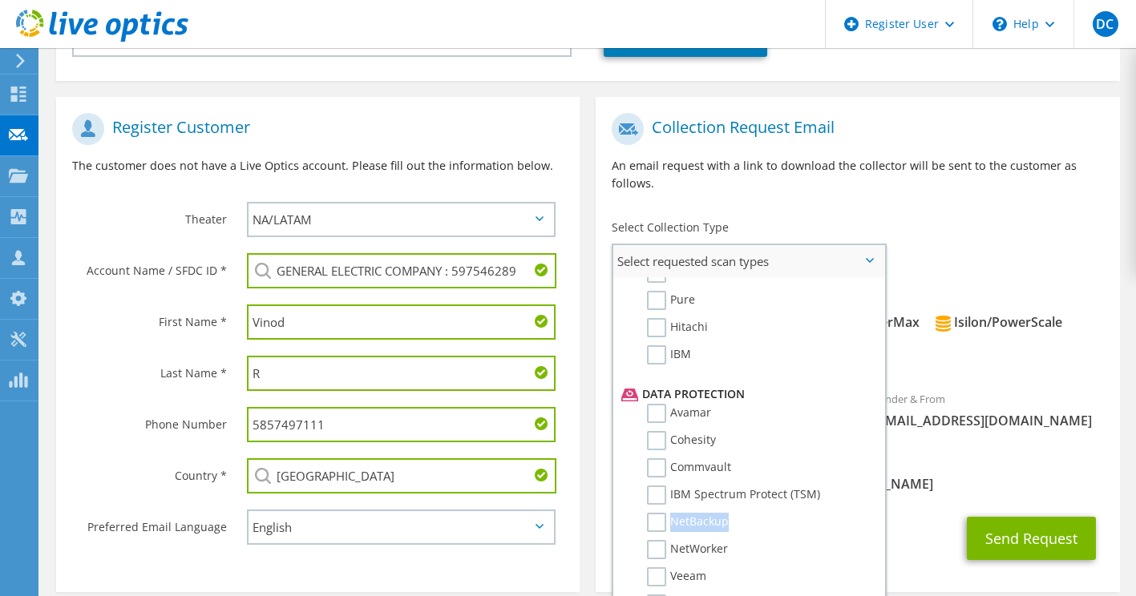
drag, startPoint x: 870, startPoint y: 486, endPoint x: 877, endPoint y: 516, distance: 30.3
click at [877, 516] on ul "Server Virtualization Optical Prime AWS Nutanix RVTools" at bounding box center [748, 437] width 271 height 321
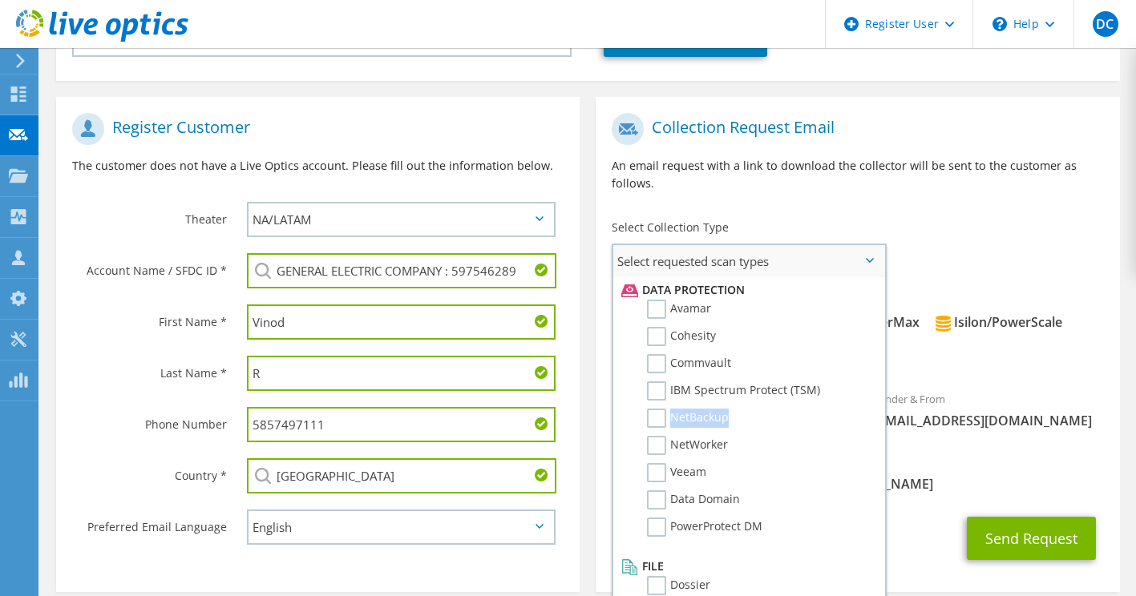
scroll to position [708, 0]
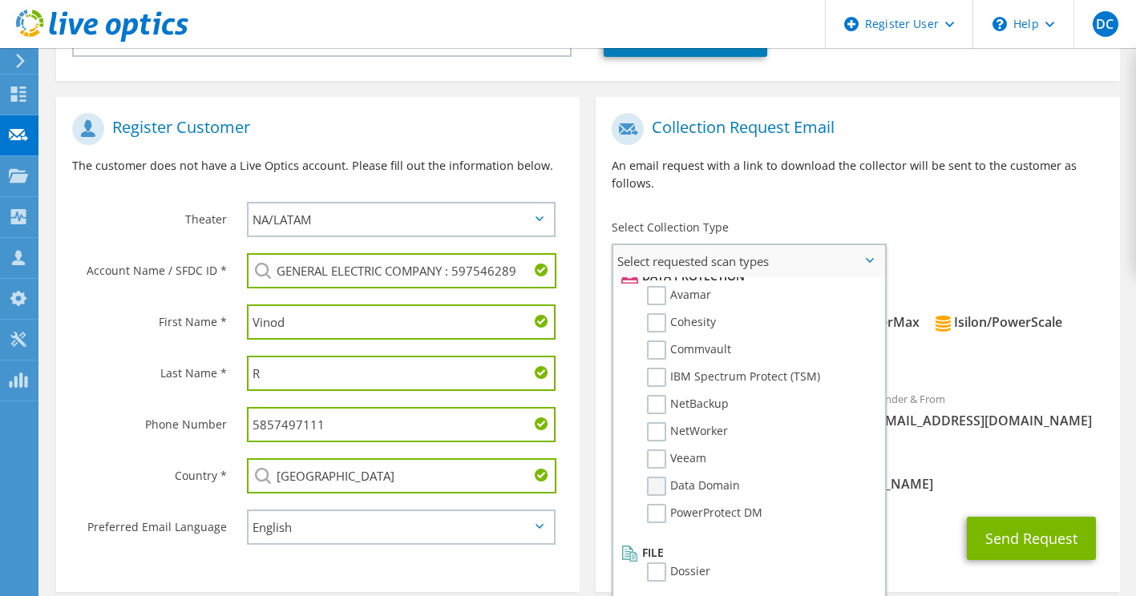
click at [661, 477] on label "Data Domain" at bounding box center [693, 486] width 93 height 19
click at [0, 0] on input "Data Domain" at bounding box center [0, 0] width 0 height 0
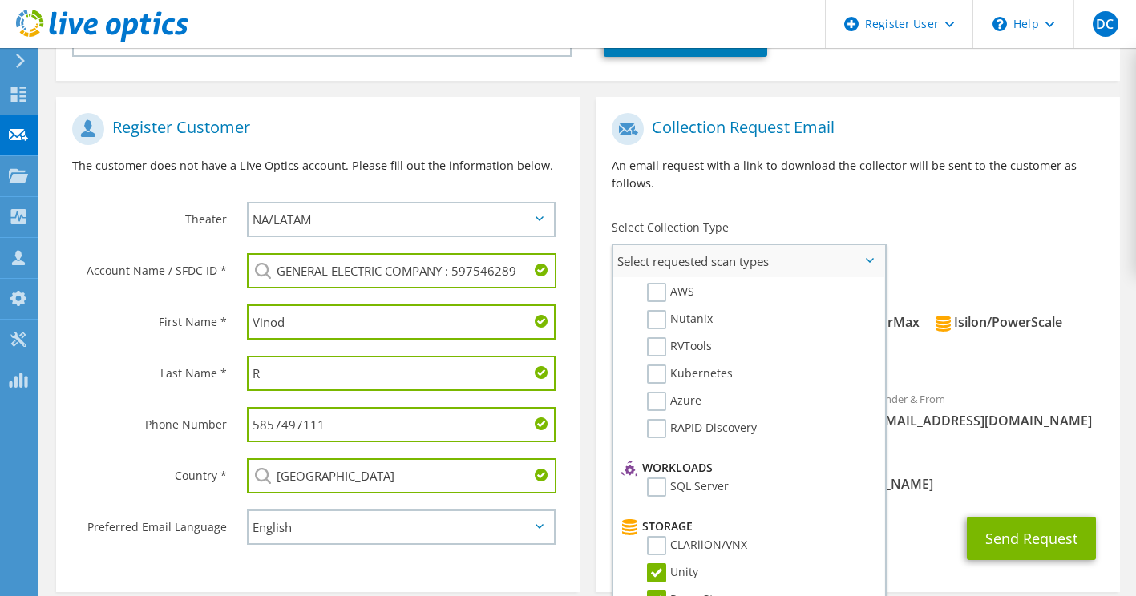
scroll to position [0, 0]
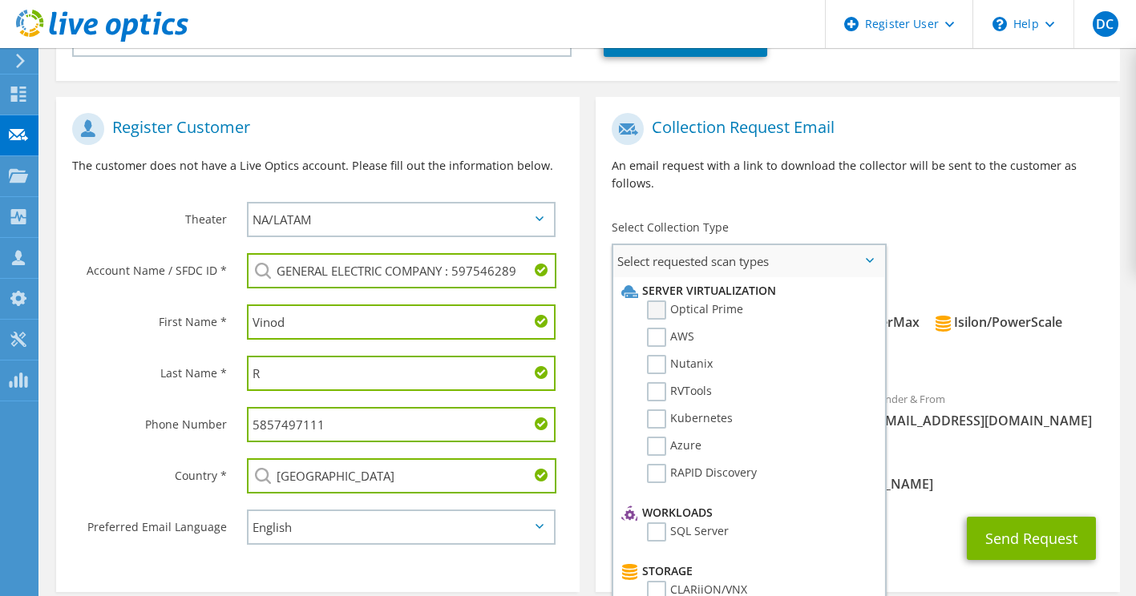
click at [692, 301] on label "Optical Prime" at bounding box center [695, 310] width 96 height 19
click at [0, 0] on input "Optical Prime" at bounding box center [0, 0] width 0 height 0
click at [1011, 382] on div "Sender & From liveoptics@liveoptics.com" at bounding box center [988, 409] width 262 height 55
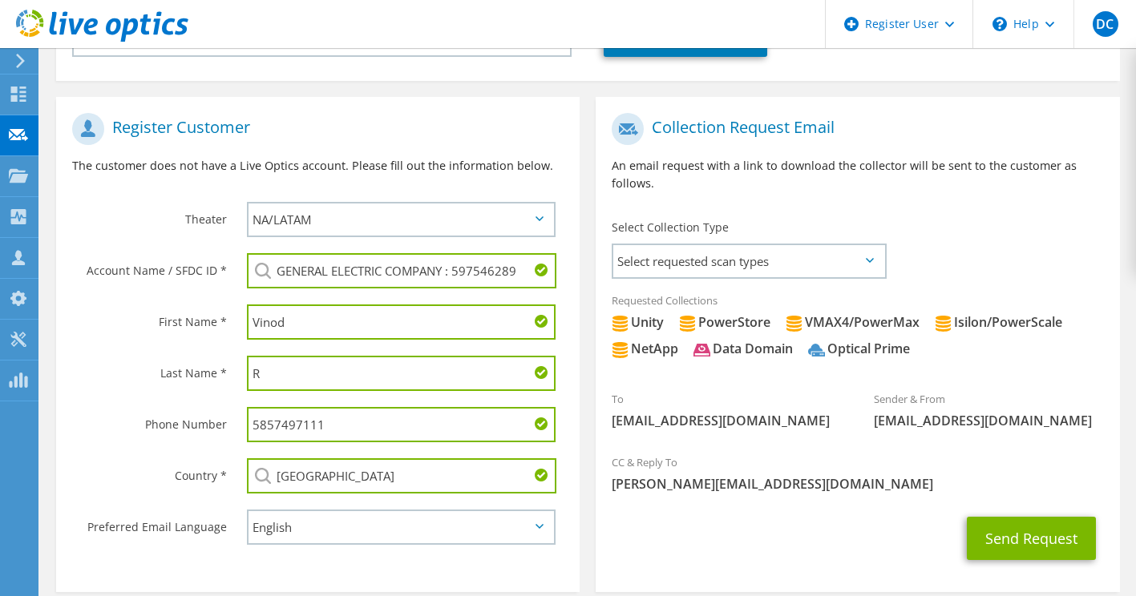
drag, startPoint x: 641, startPoint y: 284, endPoint x: 717, endPoint y: 284, distance: 76.1
click at [717, 284] on div "Requested Collections No scans selected Unity PowerStore VMAX4/PowerMax Isilon/…" at bounding box center [856, 329] width 523 height 90
click at [1007, 517] on button "Send Request" at bounding box center [1030, 538] width 129 height 43
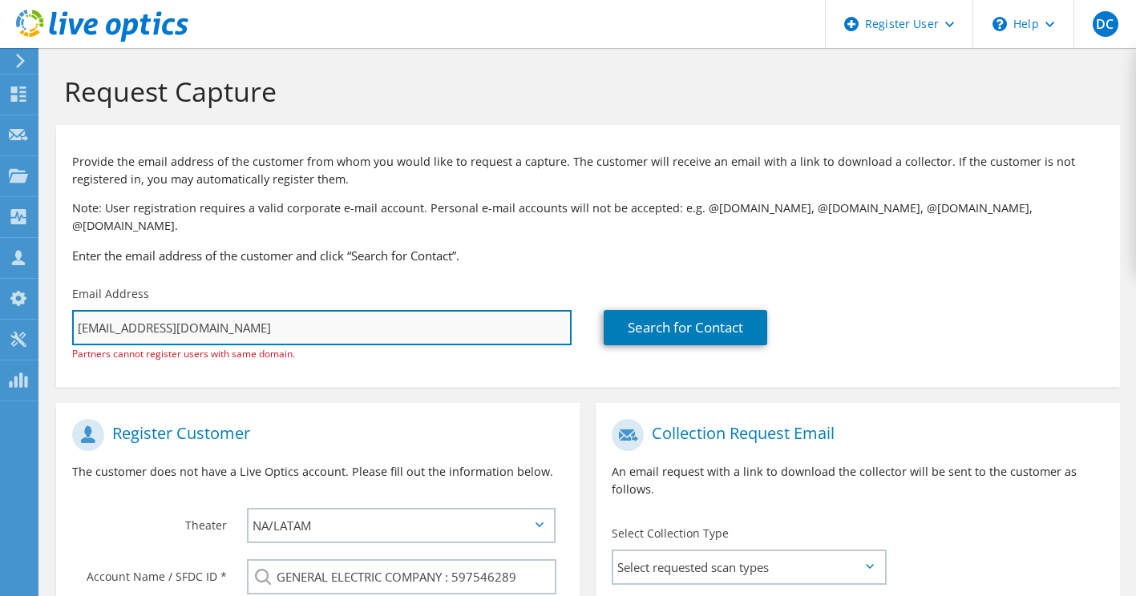
drag, startPoint x: 284, startPoint y: 304, endPoint x: 79, endPoint y: 303, distance: 205.2
click at [79, 310] on input "[EMAIL_ADDRESS][DOMAIN_NAME]" at bounding box center [321, 327] width 499 height 35
click at [163, 310] on input "[EMAIL_ADDRESS][DOMAIN_NAME]" at bounding box center [321, 327] width 499 height 35
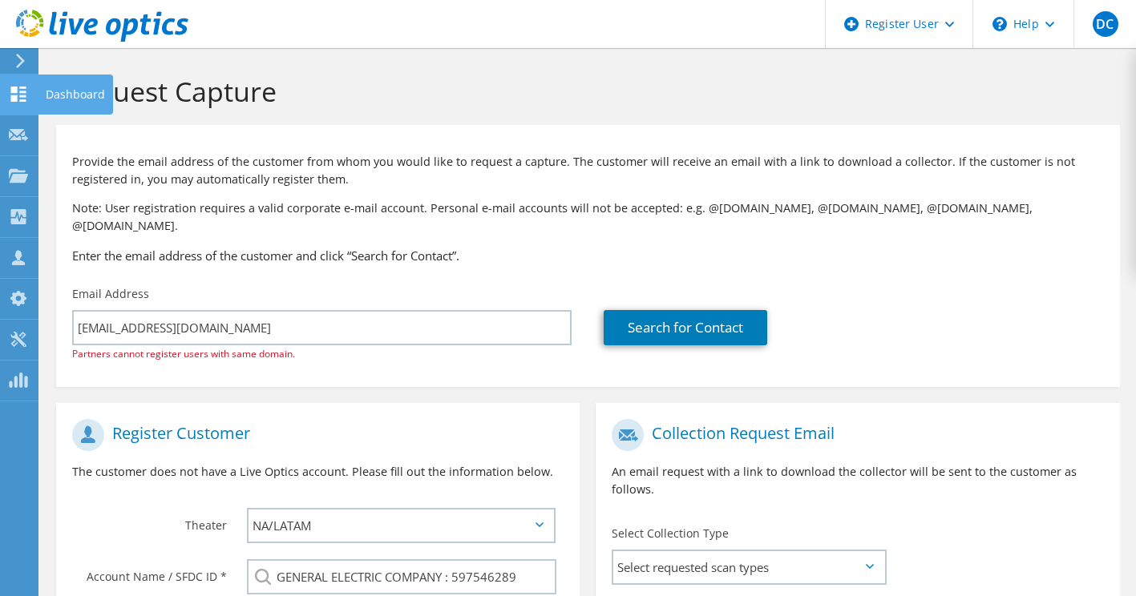
click at [26, 96] on use at bounding box center [18, 94] width 15 height 15
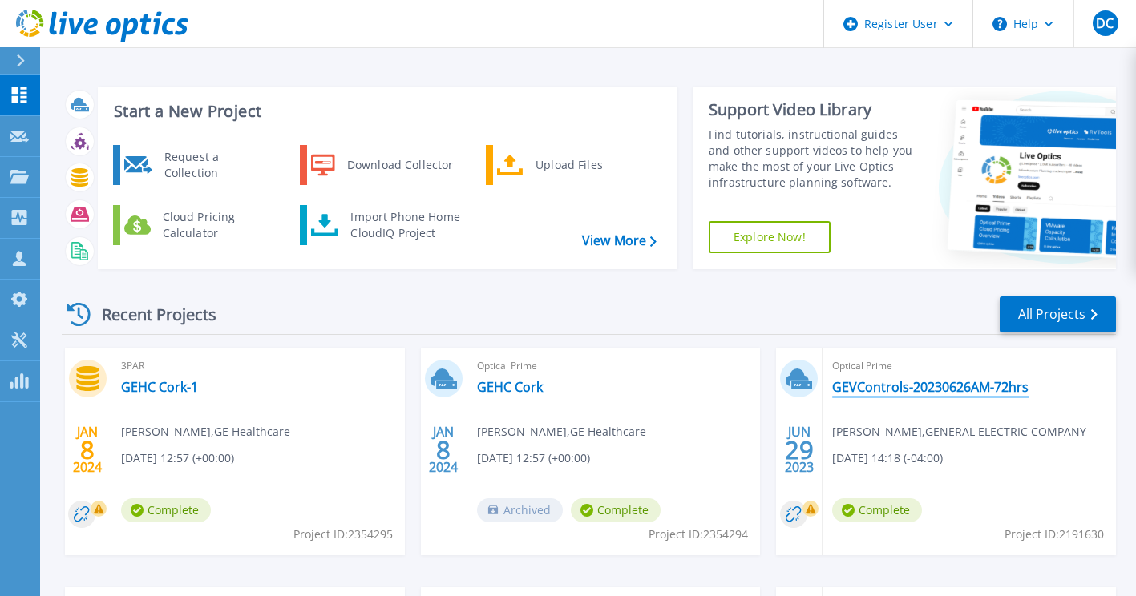
click at [882, 393] on link "GEVControls-20230626AM-72hrs" at bounding box center [930, 387] width 196 height 16
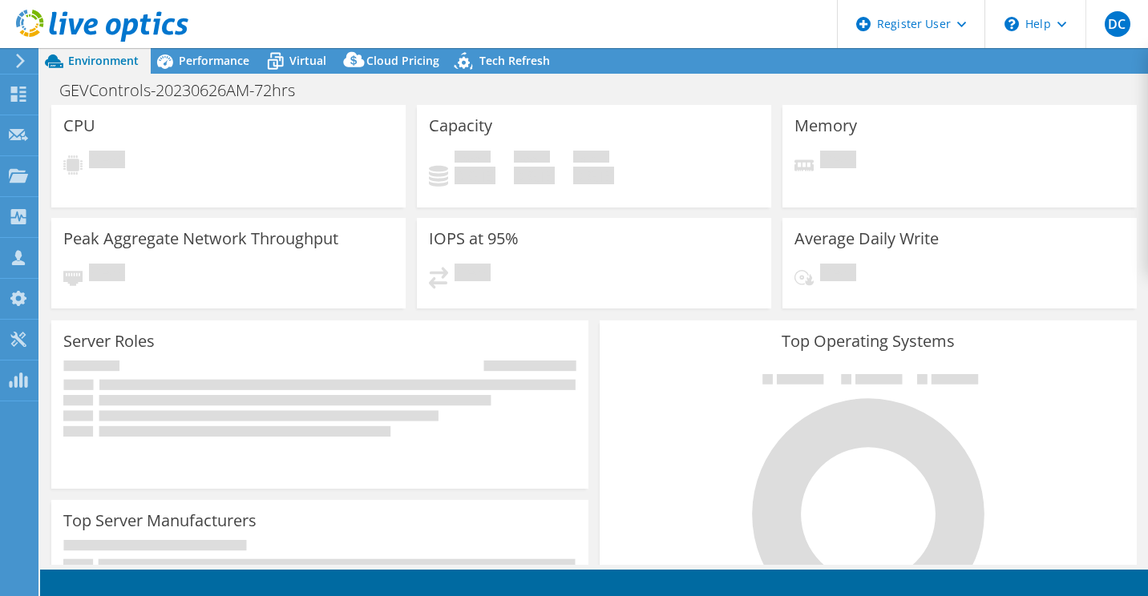
select select "USD"
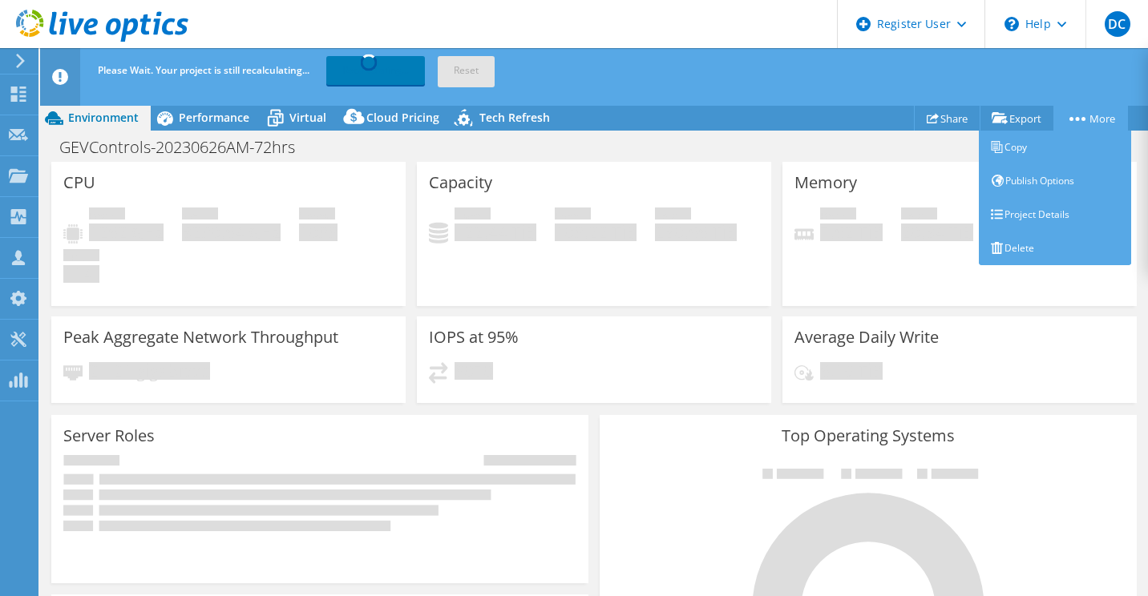
click at [1087, 119] on link "More" at bounding box center [1090, 118] width 75 height 25
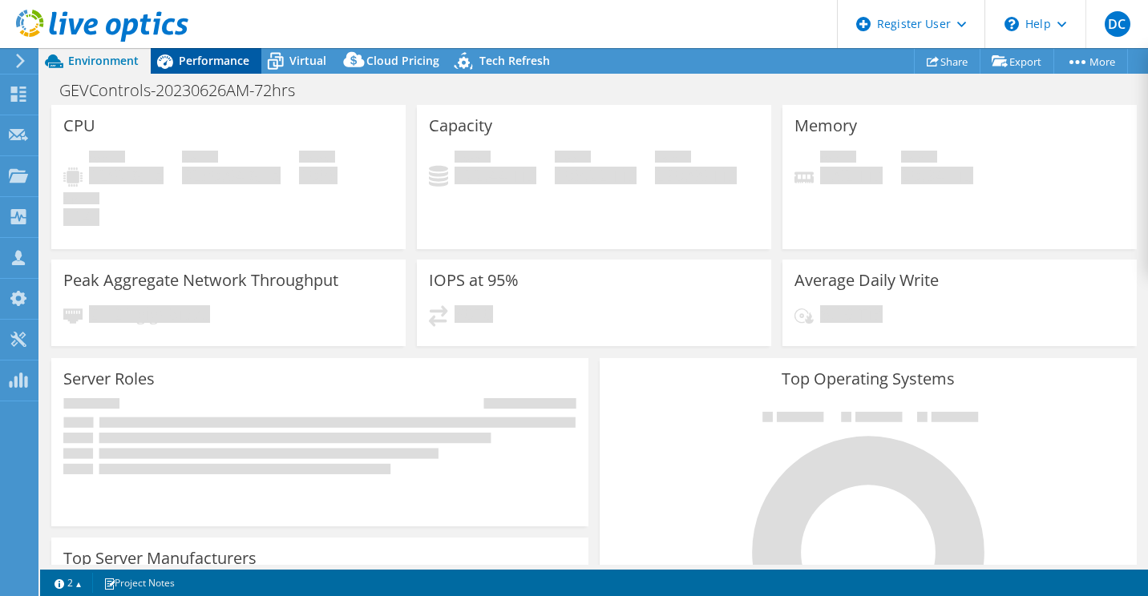
click at [202, 67] on span "Performance" at bounding box center [214, 60] width 71 height 15
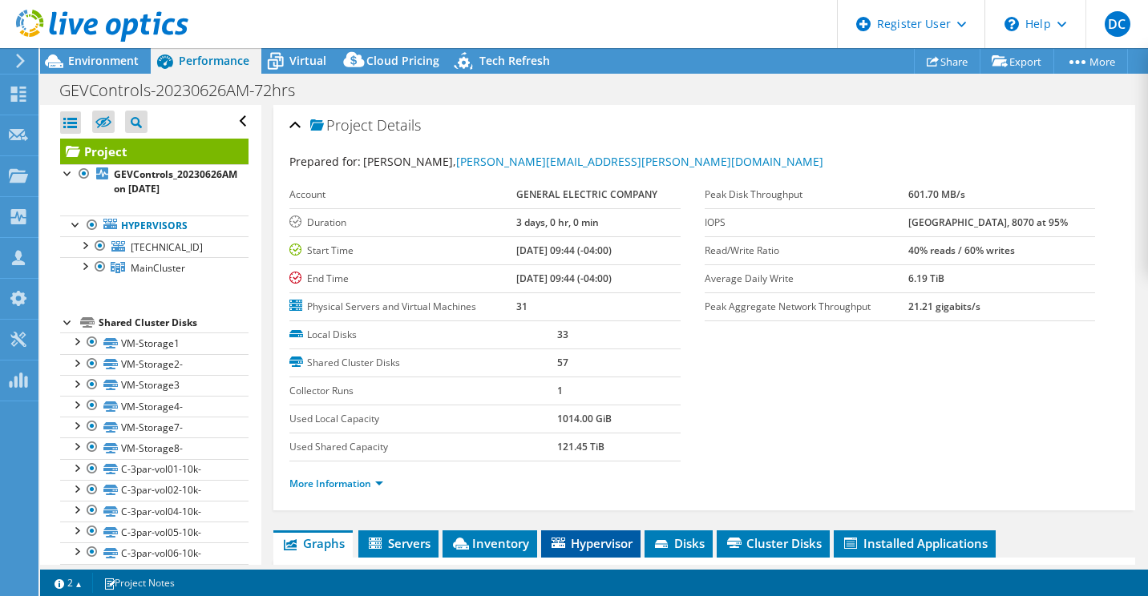
click at [601, 543] on span "Hypervisor" at bounding box center [590, 543] width 83 height 16
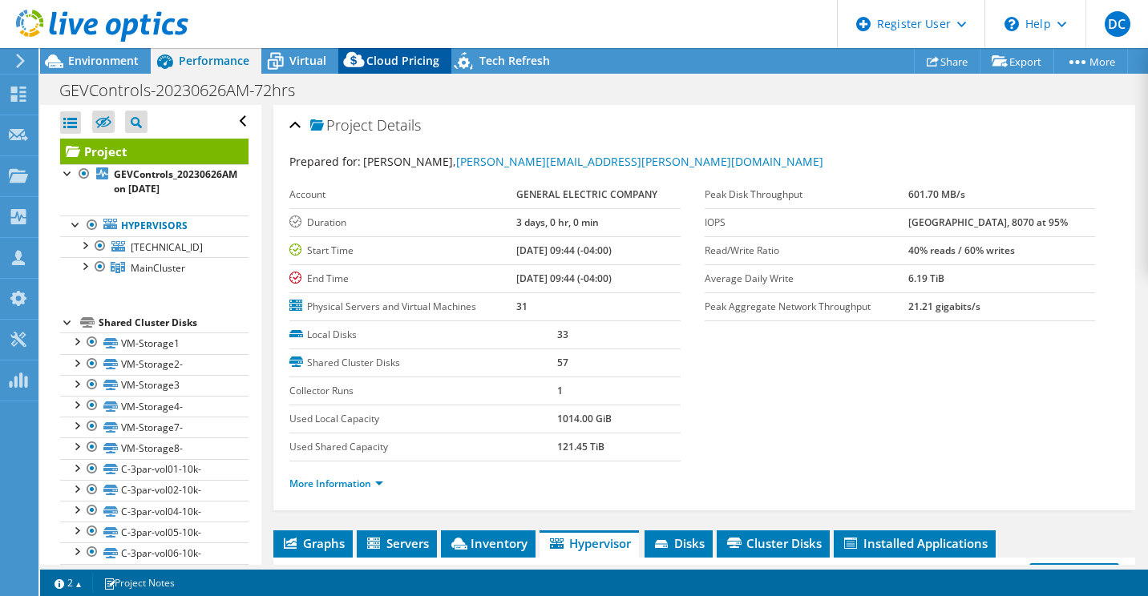
click at [389, 62] on span "Cloud Pricing" at bounding box center [402, 60] width 73 height 15
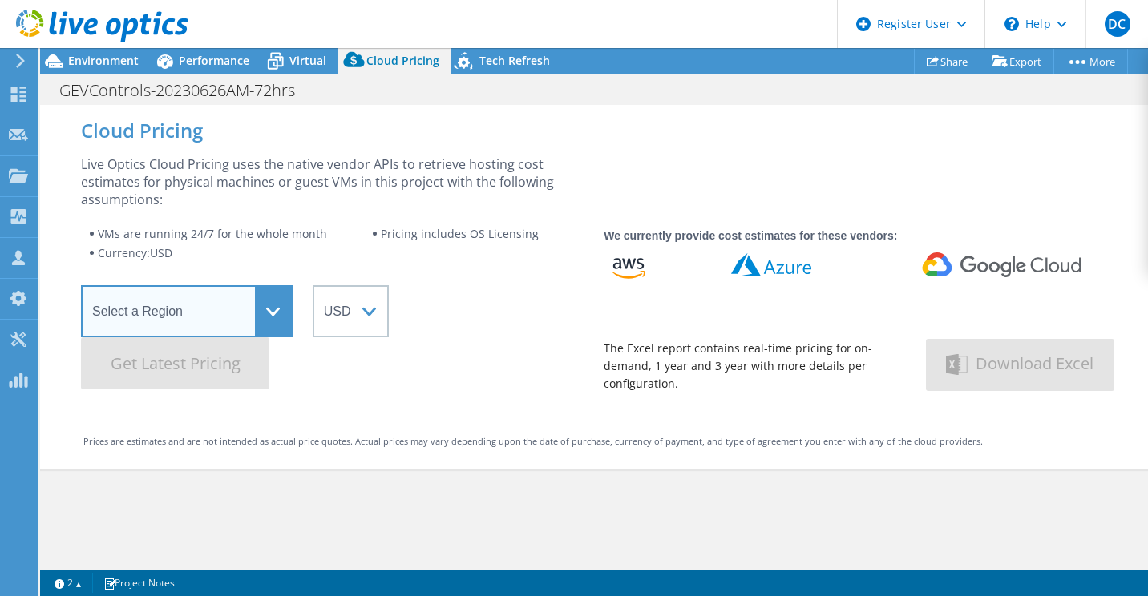
click at [283, 307] on select "Select a Region Asia Pacific (Hong Kong) Asia Pacific (Mumbai) Asia Pacific (Se…" at bounding box center [187, 311] width 212 height 52
select select "USEast"
click at [81, 285] on select "Select a Region Asia Pacific (Hong Kong) Asia Pacific (Mumbai) Asia Pacific (Se…" at bounding box center [187, 311] width 212 height 52
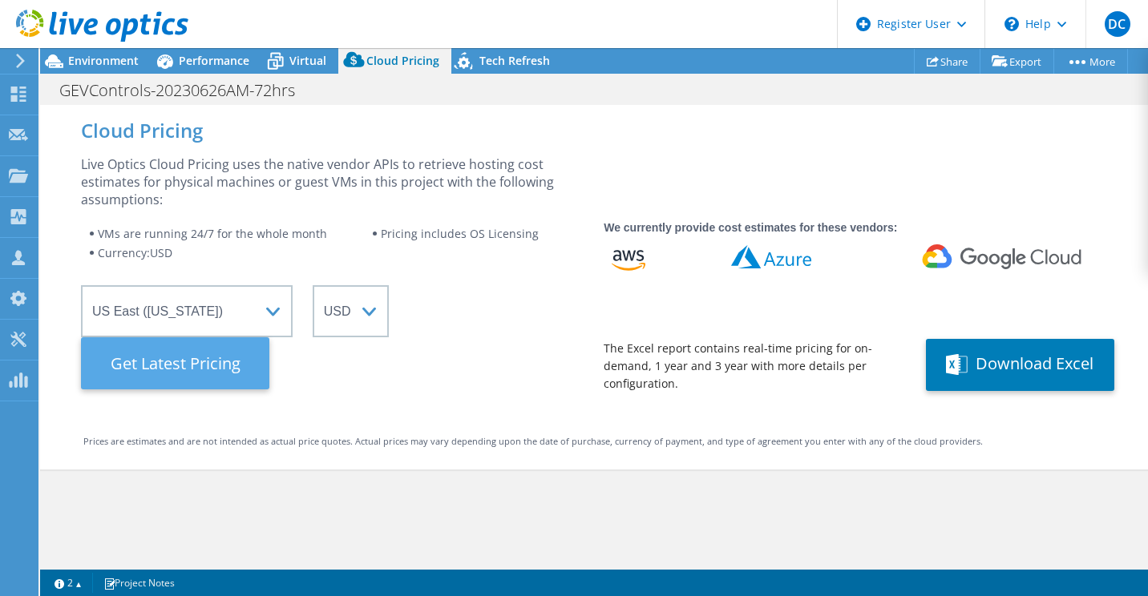
click at [203, 372] on Latest "Get Latest Pricing" at bounding box center [175, 363] width 188 height 52
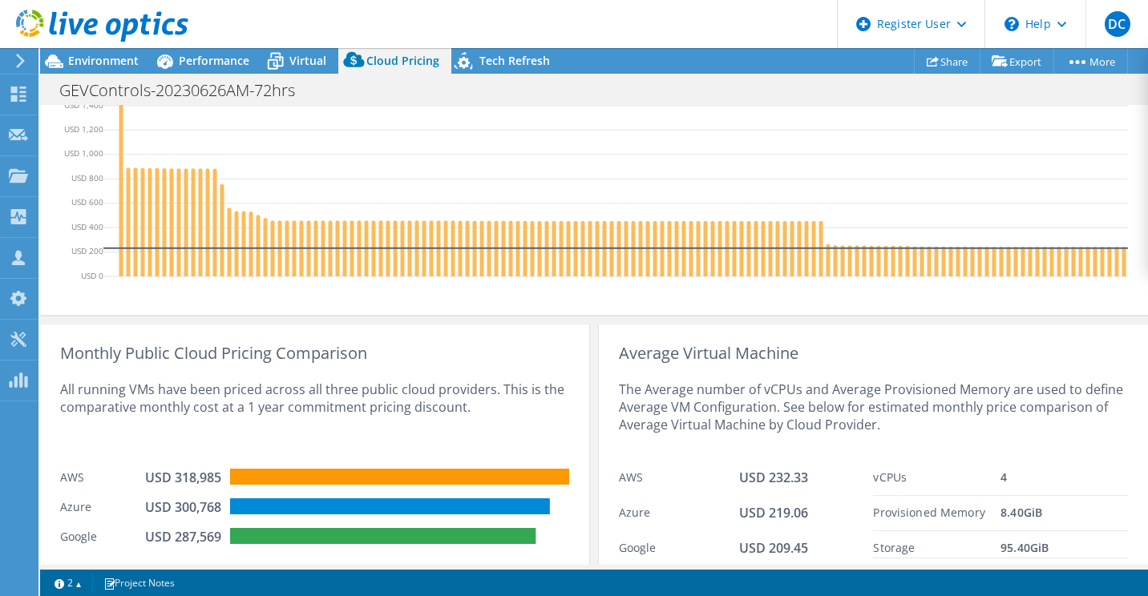
scroll to position [727, 0]
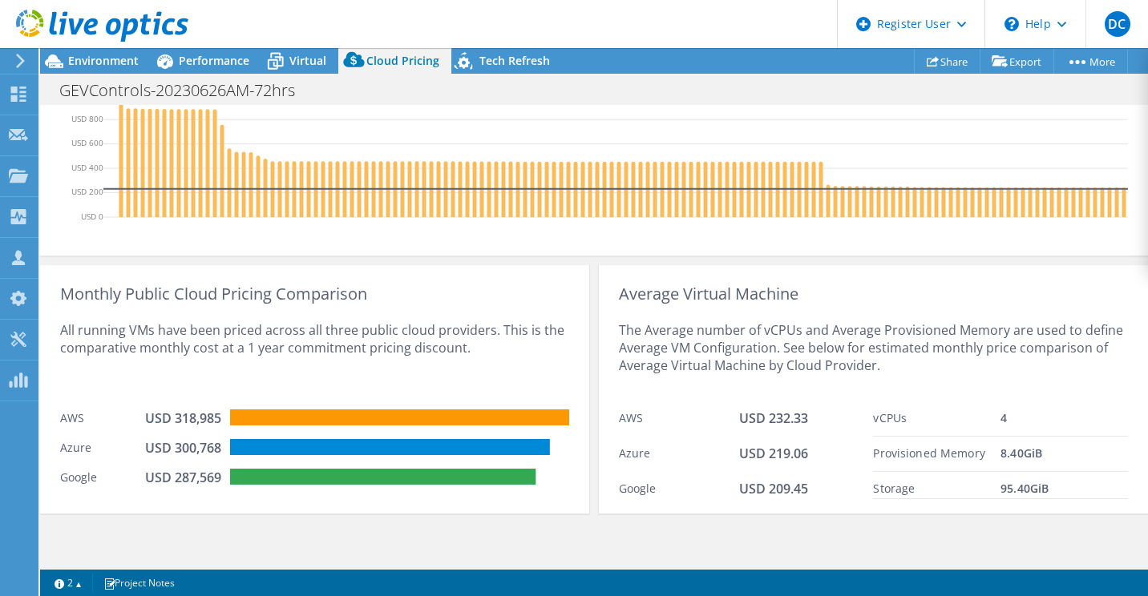
click at [728, 412] on div "AWS" at bounding box center [679, 418] width 120 height 19
drag, startPoint x: 752, startPoint y: 450, endPoint x: 784, endPoint y: 453, distance: 32.1
click at [784, 453] on span "USD 219.06" at bounding box center [773, 454] width 69 height 18
drag, startPoint x: 784, startPoint y: 453, endPoint x: 782, endPoint y: 490, distance: 36.9
click at [782, 490] on span "USD 209.45" at bounding box center [773, 489] width 69 height 18
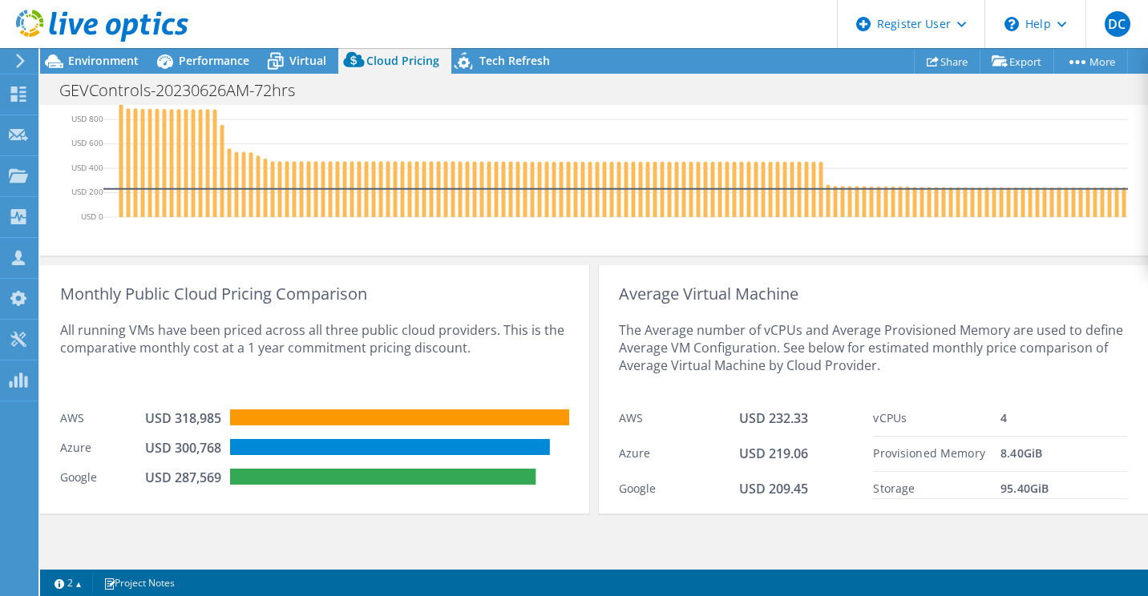
drag, startPoint x: 782, startPoint y: 490, endPoint x: 712, endPoint y: 481, distance: 70.3
click at [712, 481] on div "Google" at bounding box center [679, 489] width 120 height 19
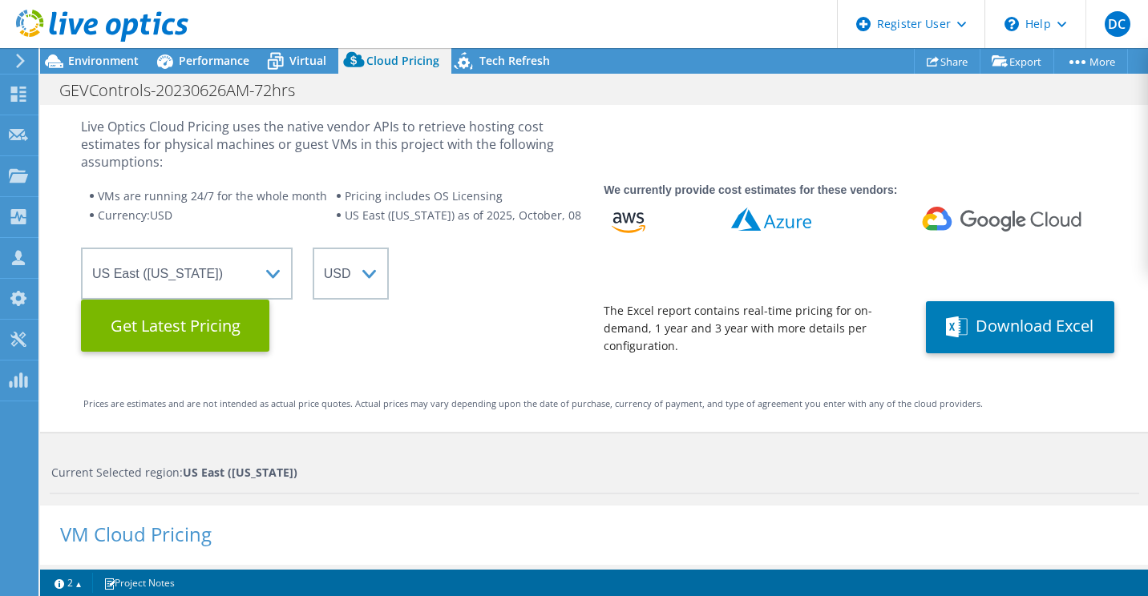
scroll to position [8, 0]
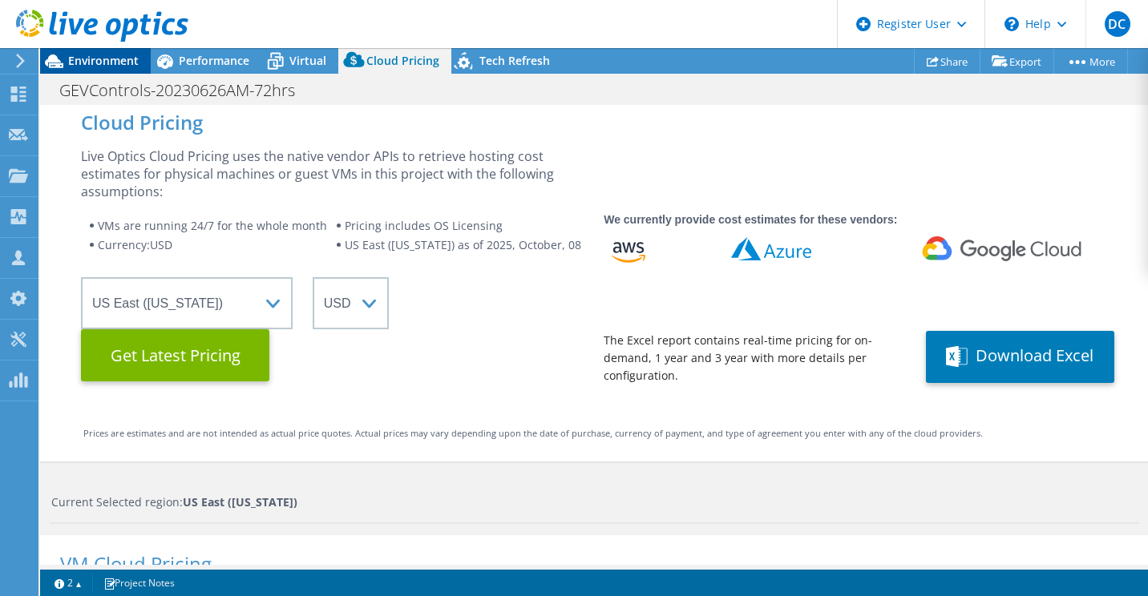
click at [99, 58] on span "Environment" at bounding box center [103, 60] width 71 height 15
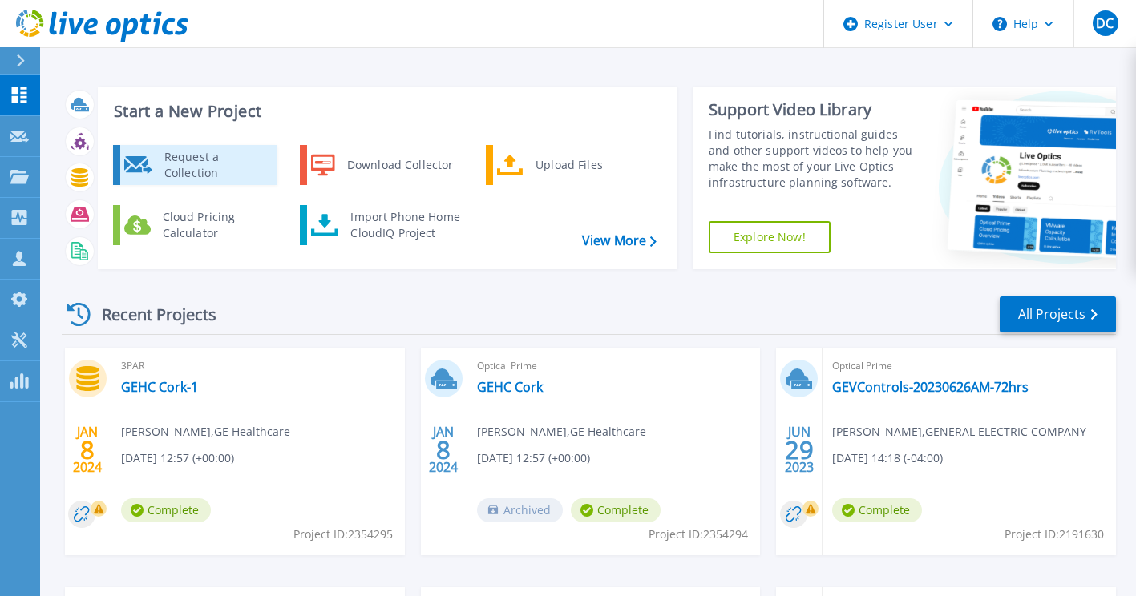
click at [215, 157] on div "Request a Collection" at bounding box center [214, 165] width 117 height 32
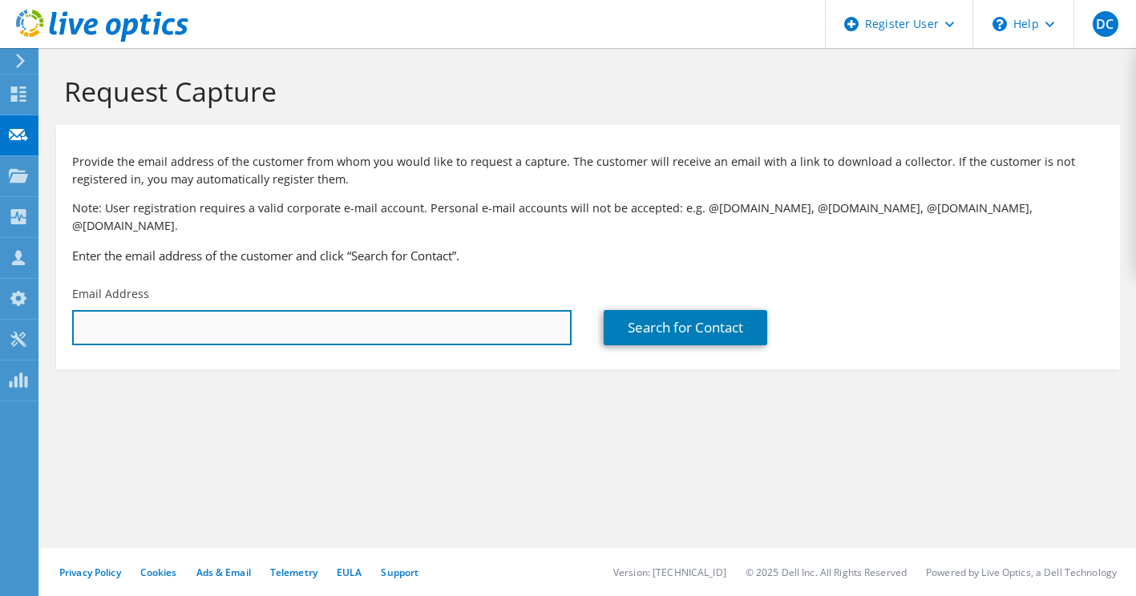
click at [393, 313] on input "text" at bounding box center [321, 327] width 499 height 35
type input "[EMAIL_ADDRESS][DOMAIN_NAME]"
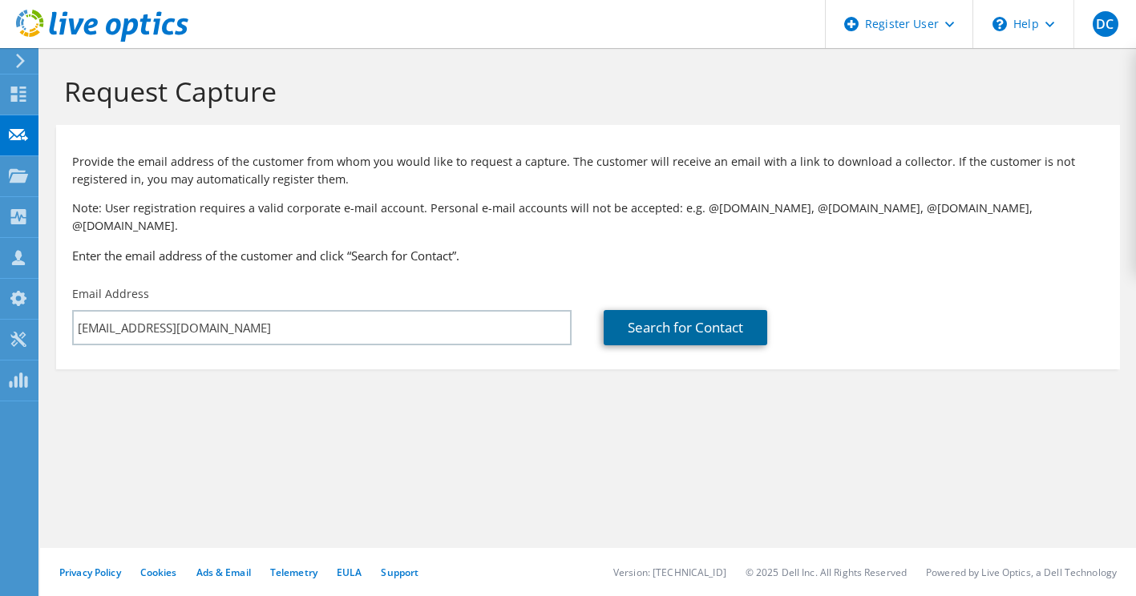
click at [704, 310] on link "Search for Contact" at bounding box center [684, 327] width 163 height 35
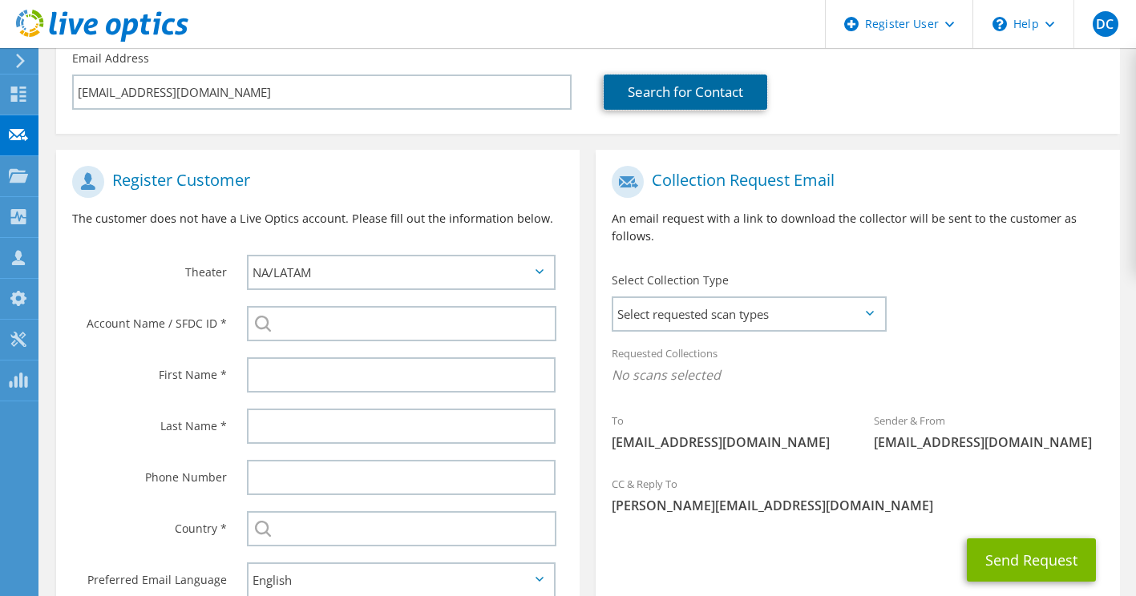
scroll to position [235, 0]
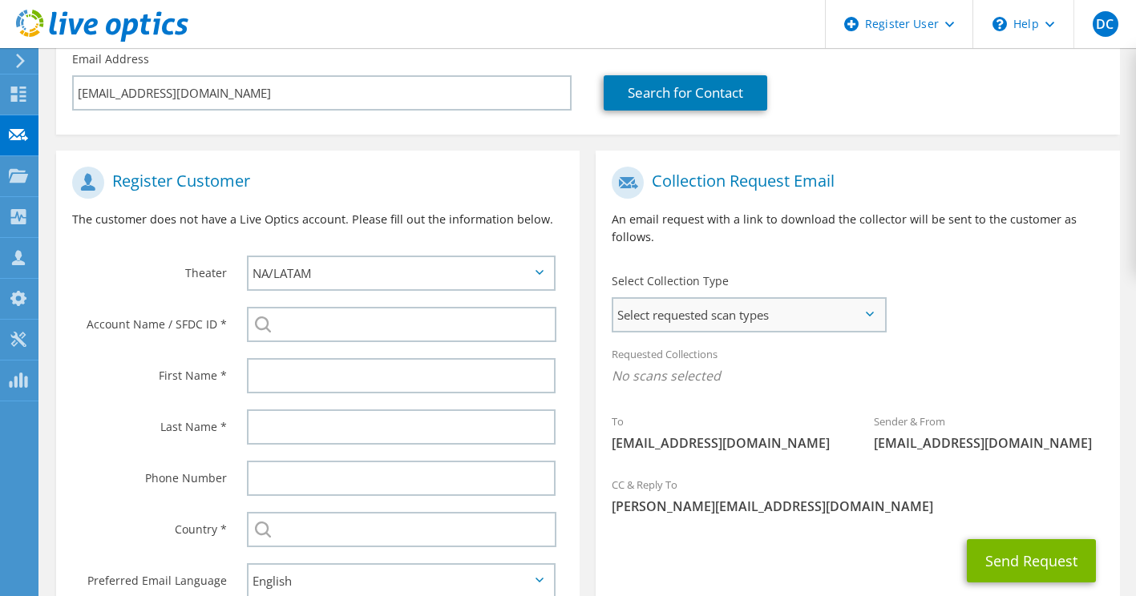
click at [760, 300] on span "Select requested scan types" at bounding box center [748, 315] width 271 height 32
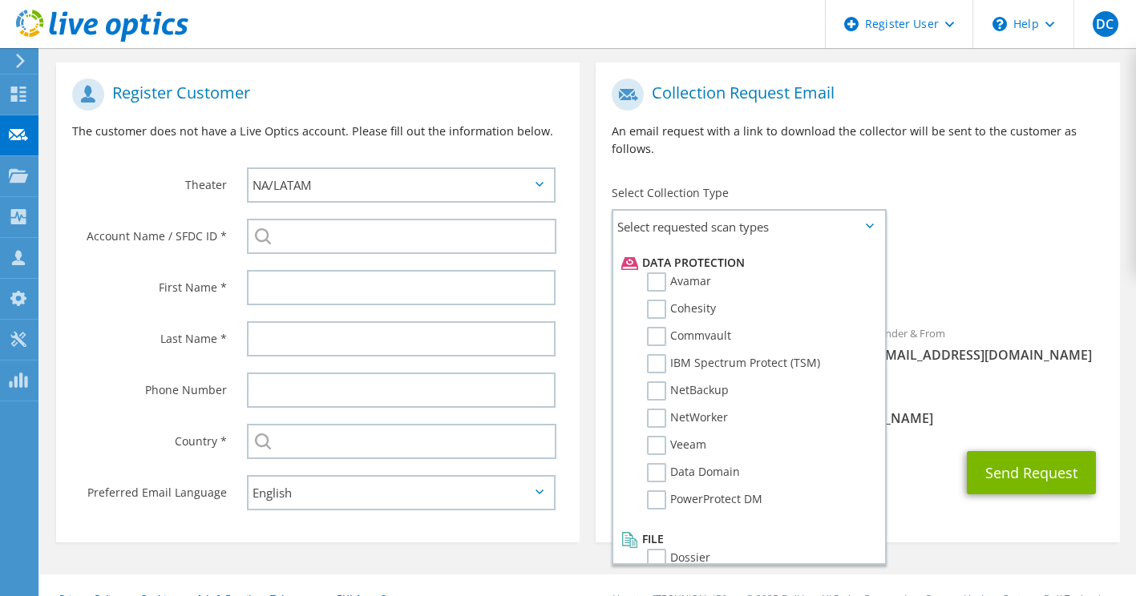
scroll to position [335, 0]
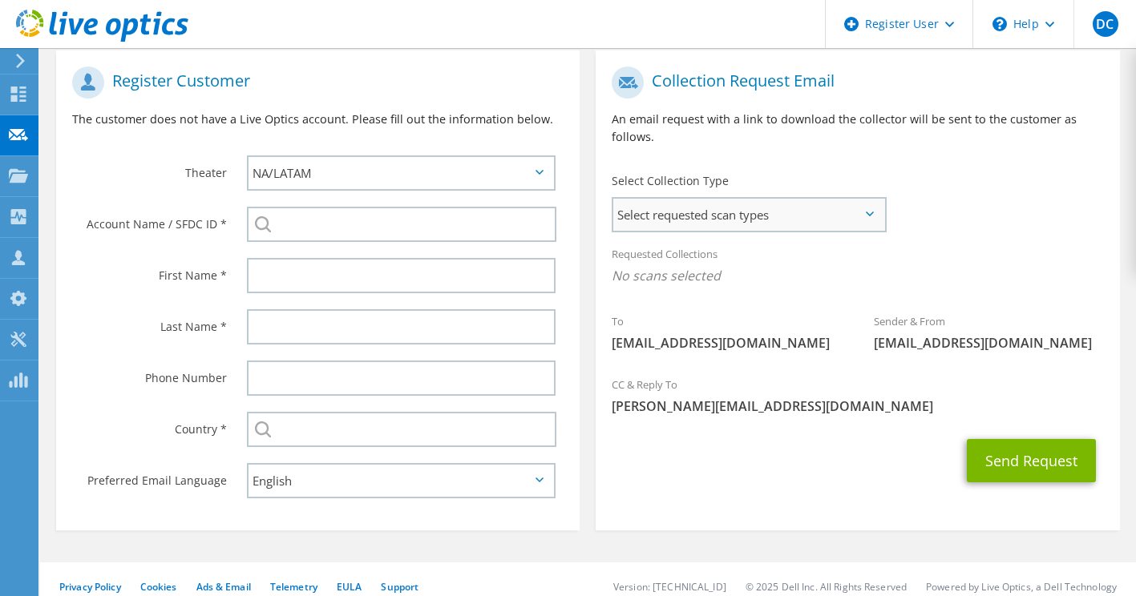
click at [865, 199] on span "Select requested scan types" at bounding box center [748, 215] width 271 height 32
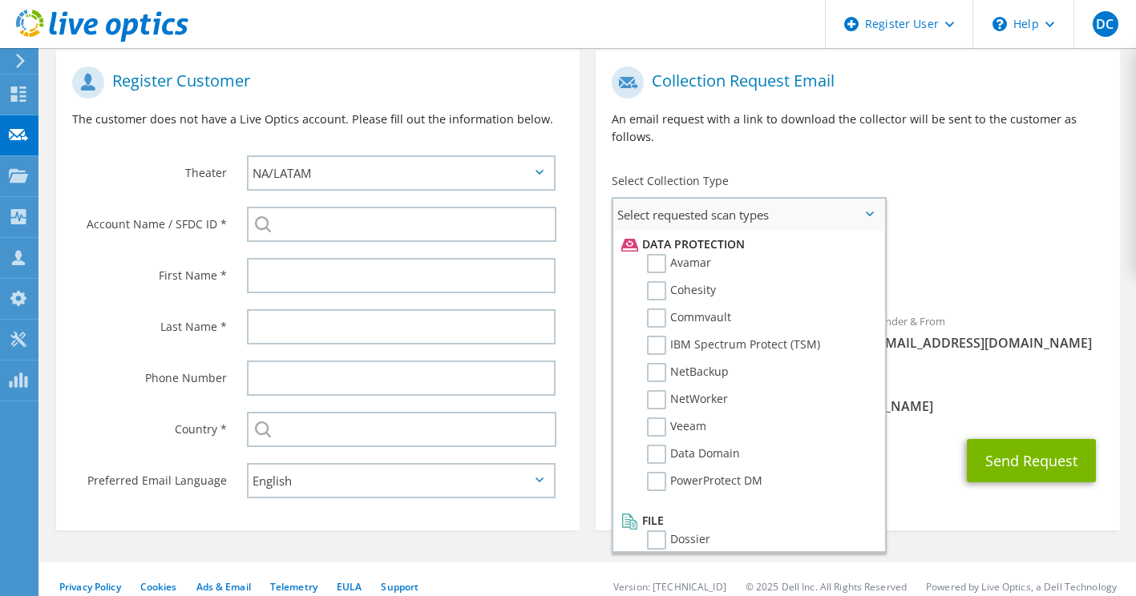
scroll to position [696, 0]
click at [1043, 179] on div "To [EMAIL_ADDRESS][DOMAIN_NAME] Sender & From [EMAIL_ADDRESS][DOMAIN_NAME]" at bounding box center [856, 212] width 523 height 309
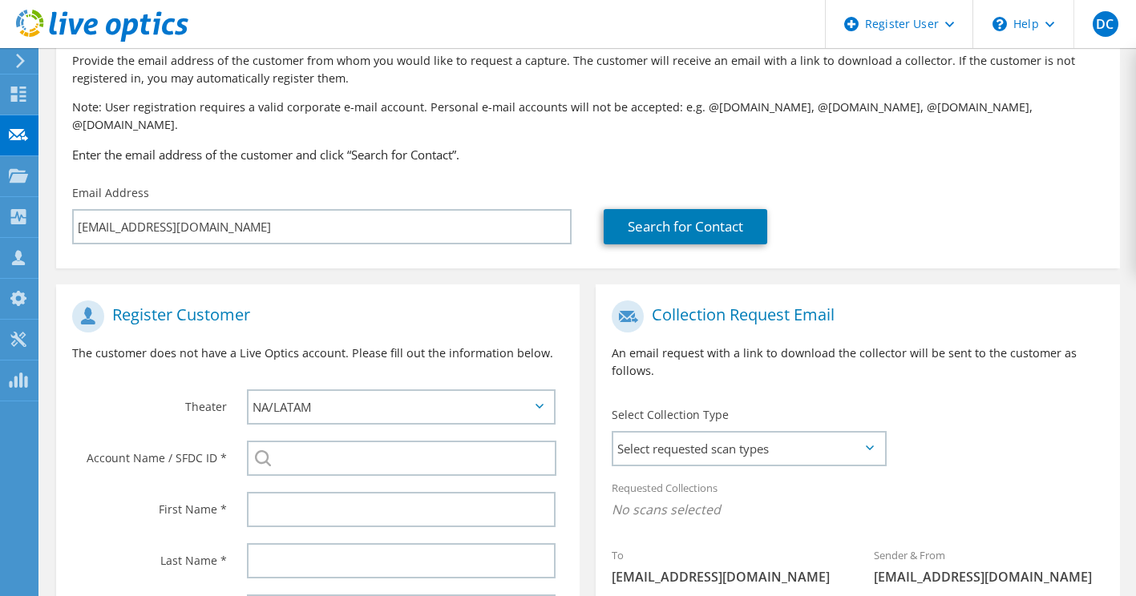
scroll to position [77, 0]
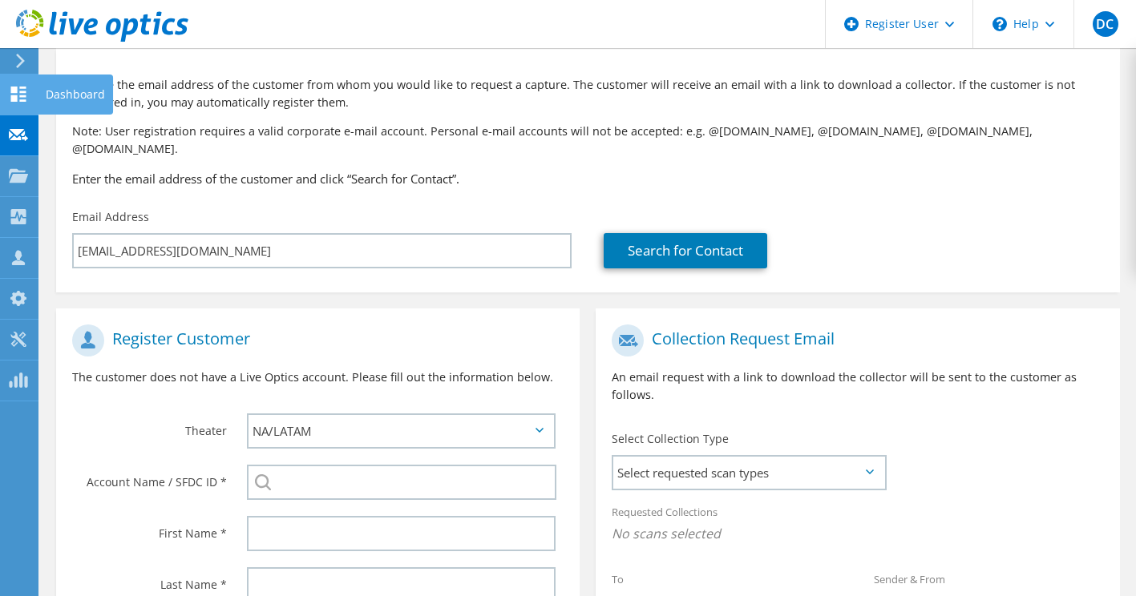
click at [67, 94] on div "Dashboard" at bounding box center [75, 95] width 75 height 40
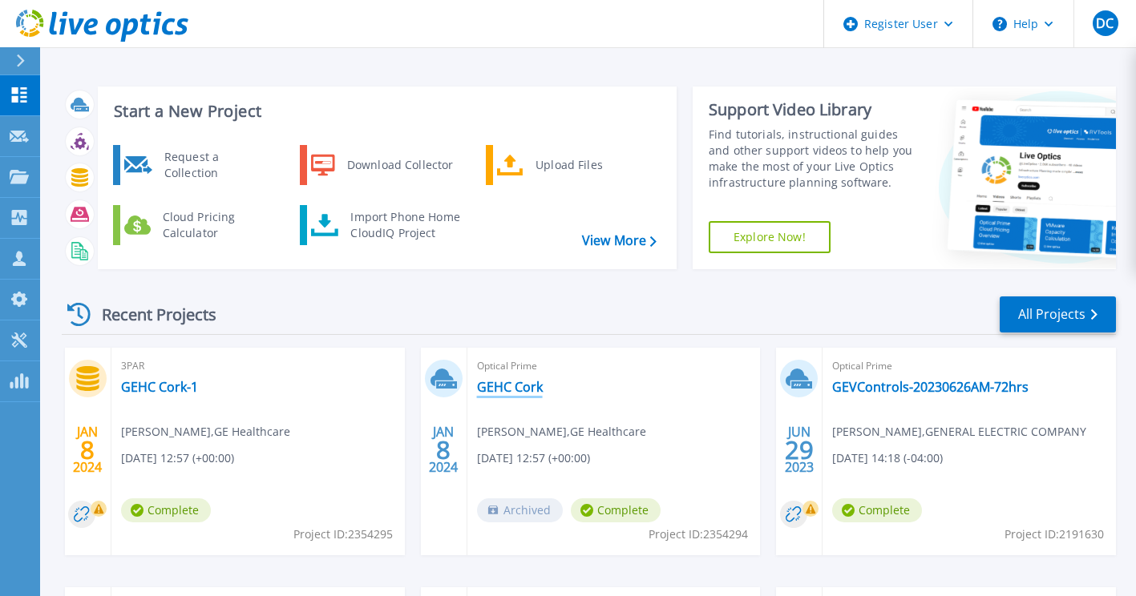
click at [521, 386] on link "GEHC Cork" at bounding box center [510, 387] width 66 height 16
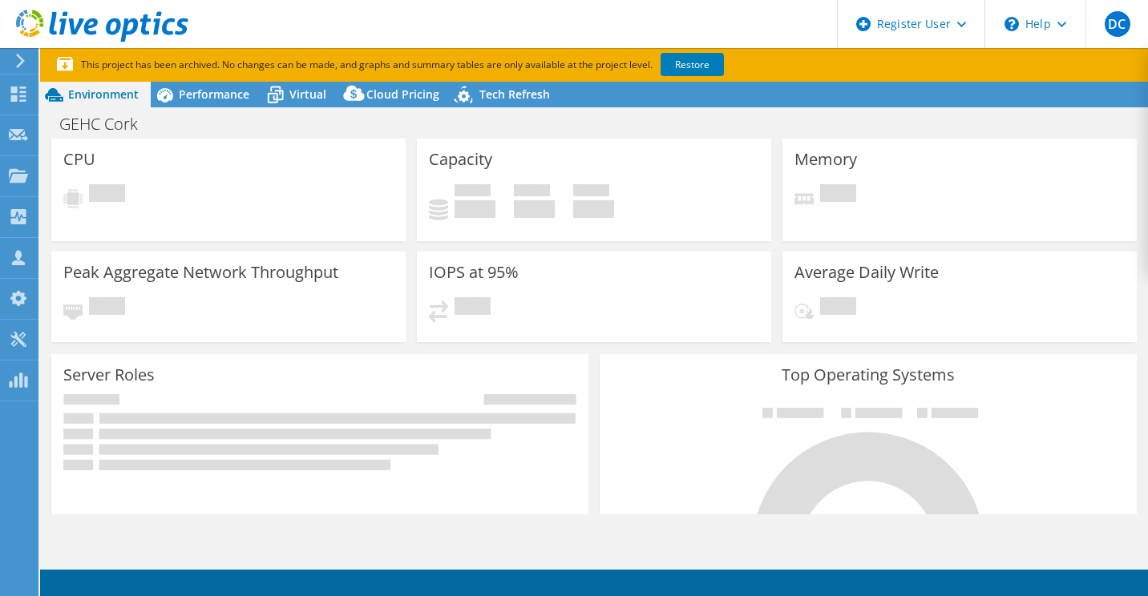
select select "USD"
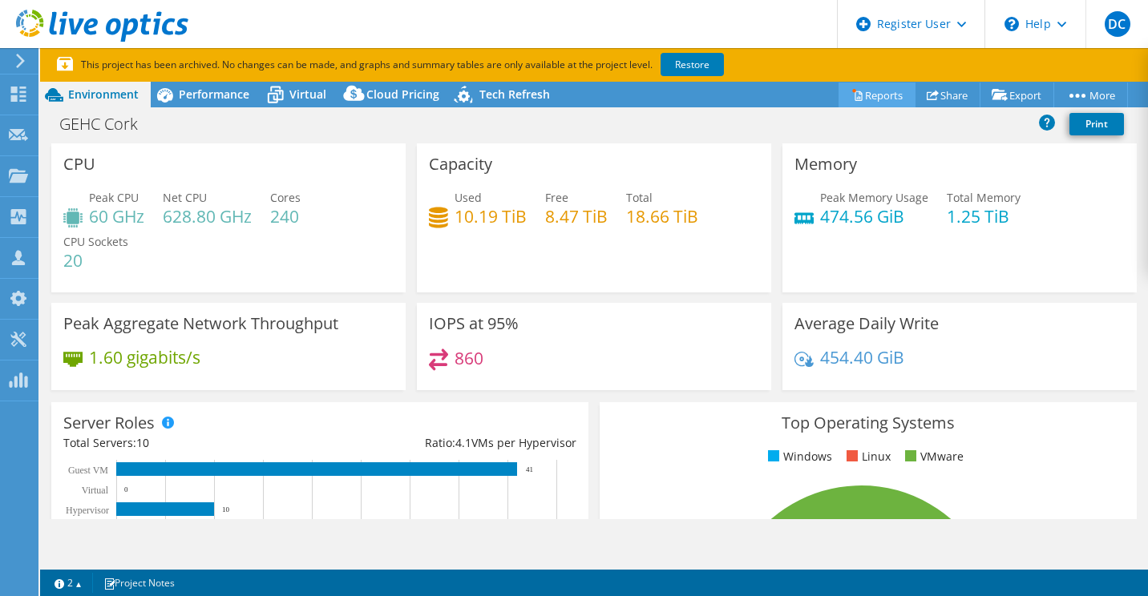
click at [860, 98] on link "Reports" at bounding box center [876, 95] width 77 height 25
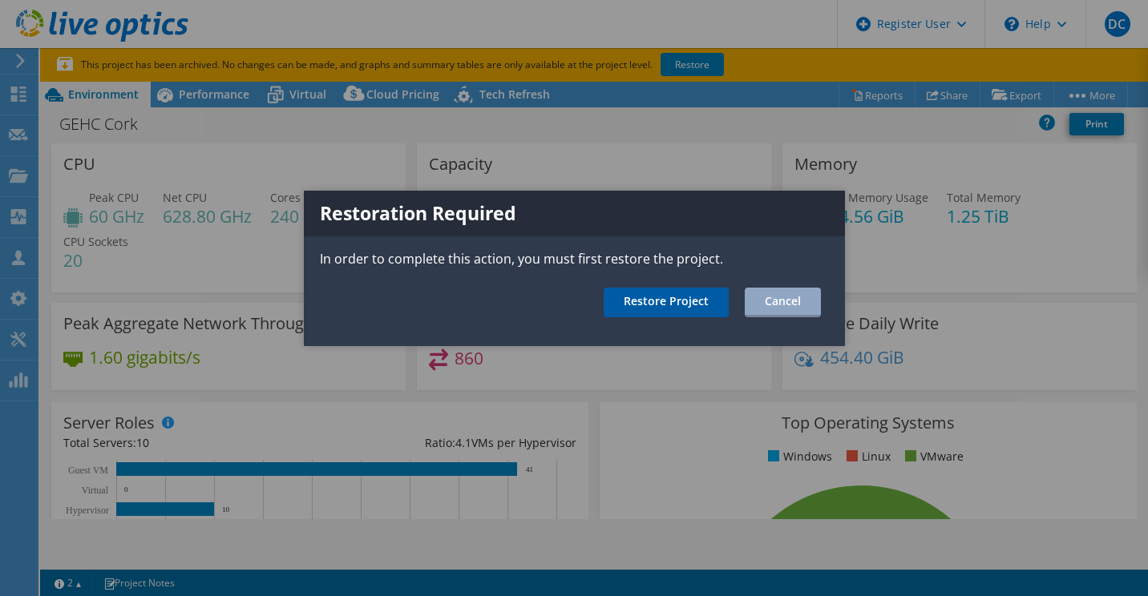
click at [690, 302] on link "Restore Project" at bounding box center [665, 303] width 125 height 30
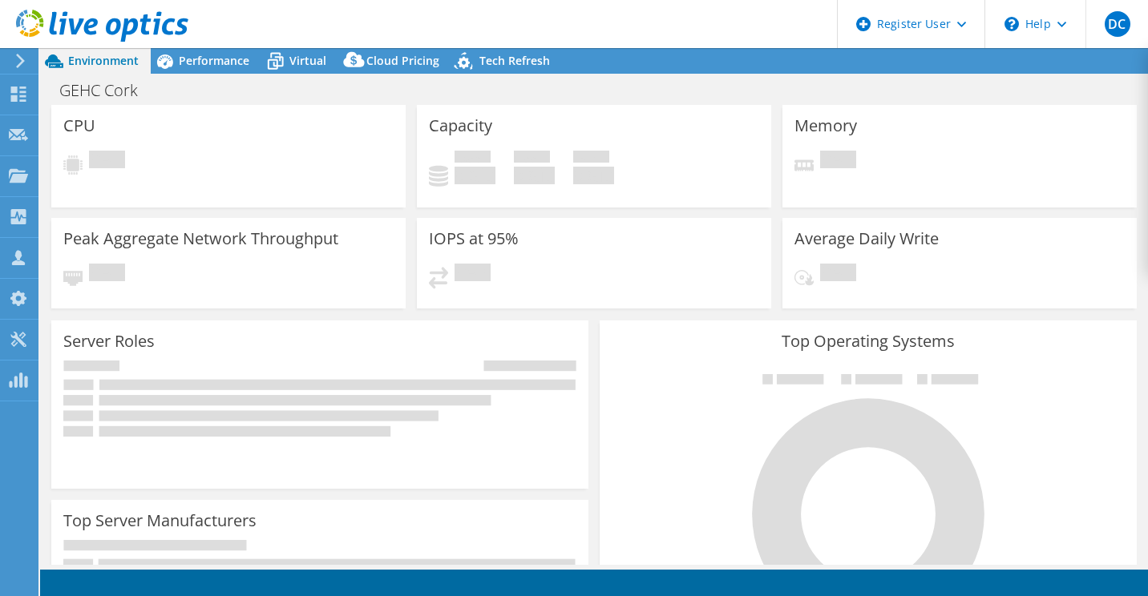
select select "USD"
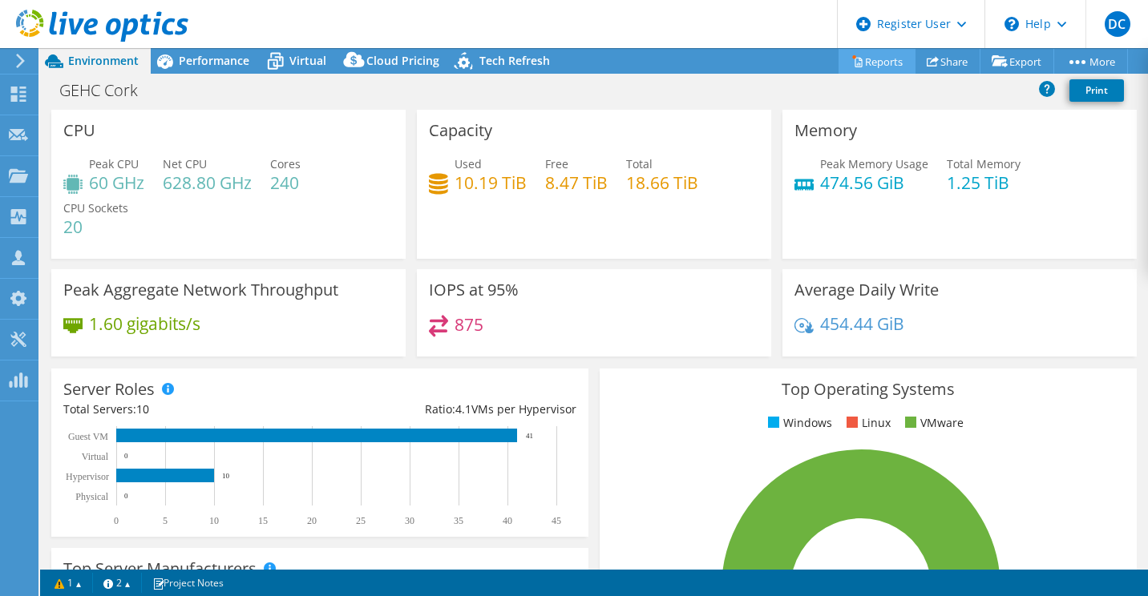
click at [882, 61] on link "Reports" at bounding box center [876, 61] width 77 height 25
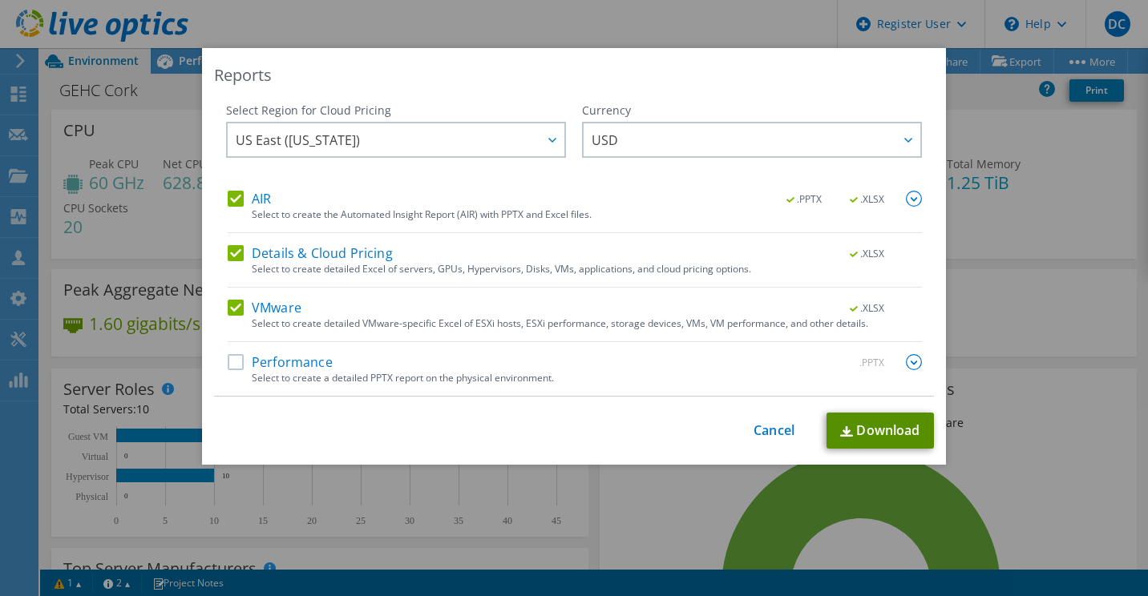
click at [867, 422] on link "Download" at bounding box center [879, 431] width 107 height 36
